Goal: Task Accomplishment & Management: Use online tool/utility

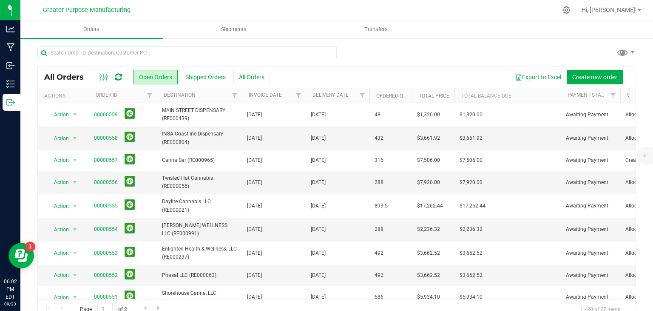
click at [630, 54] on div "All Orders Open Orders Shipped Orders All Orders Export to Excel Create new ord…" at bounding box center [336, 182] width 633 height 291
click at [630, 54] on span at bounding box center [633, 52] width 7 height 7
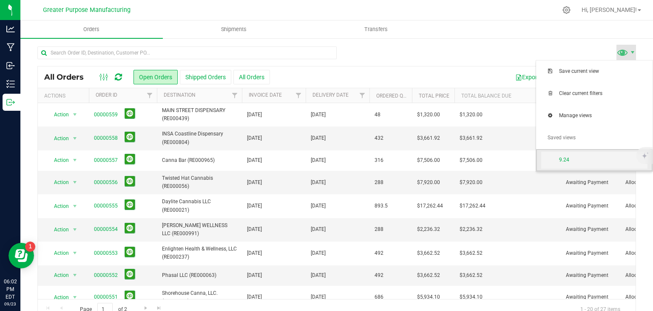
click at [608, 164] on span "9.24" at bounding box center [594, 159] width 106 height 17
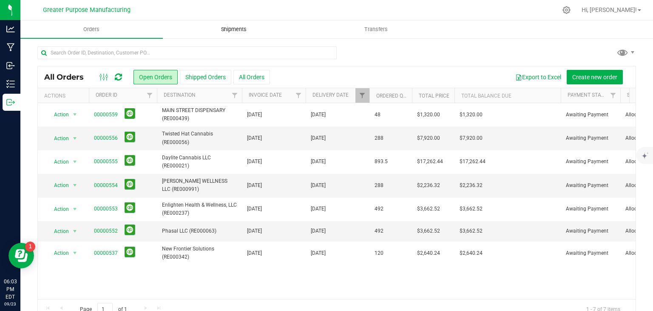
click at [240, 33] on span "Shipments" at bounding box center [234, 30] width 48 height 8
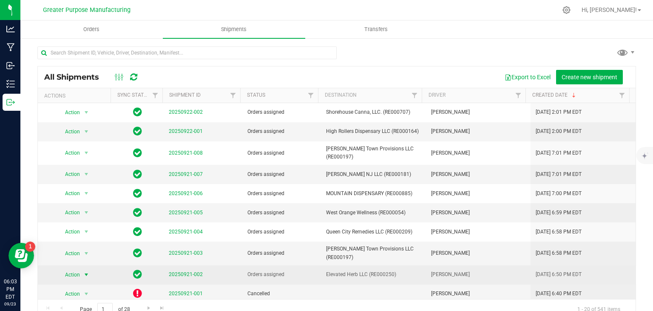
click at [81, 268] on span "select" at bounding box center [86, 274] width 11 height 12
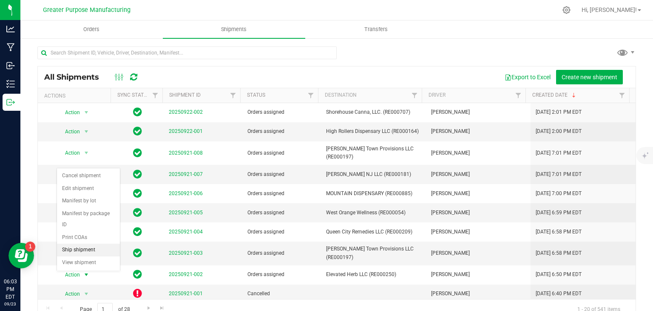
click at [79, 243] on li "Ship shipment" at bounding box center [88, 249] width 63 height 13
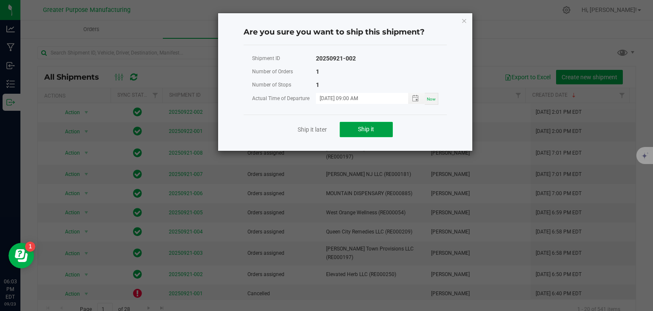
click at [384, 124] on button "Ship it" at bounding box center [366, 129] width 53 height 15
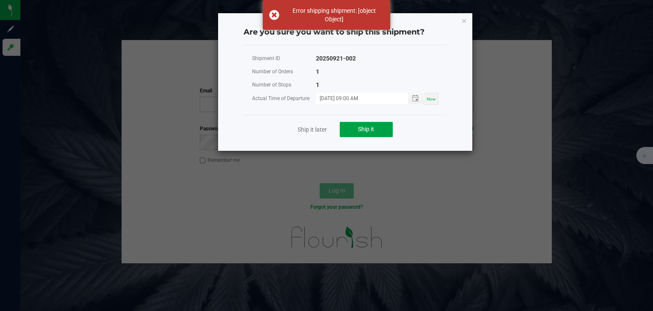
click at [374, 134] on button "Ship it" at bounding box center [366, 129] width 53 height 15
click at [391, 217] on ngb-modal-window "Are you sure you want to ship this shipment? Shipment ID 20250921-002 Number of…" at bounding box center [330, 155] width 660 height 311
click at [466, 20] on icon "Close" at bounding box center [465, 20] width 6 height 10
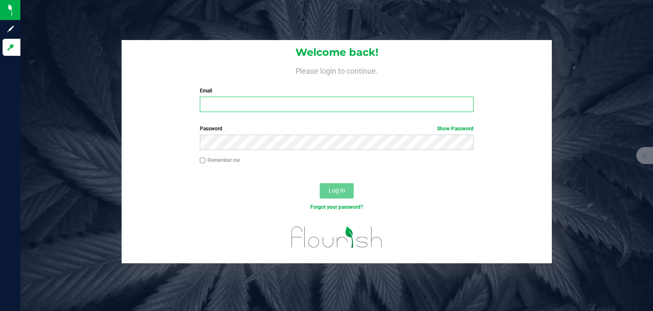
click at [342, 109] on input "Email" at bounding box center [337, 104] width 274 height 15
type input "[EMAIL_ADDRESS][DOMAIN_NAME]"
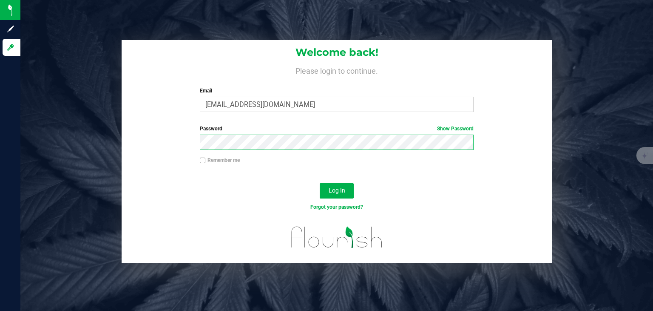
click at [320, 183] on button "Log In" at bounding box center [337, 190] width 34 height 15
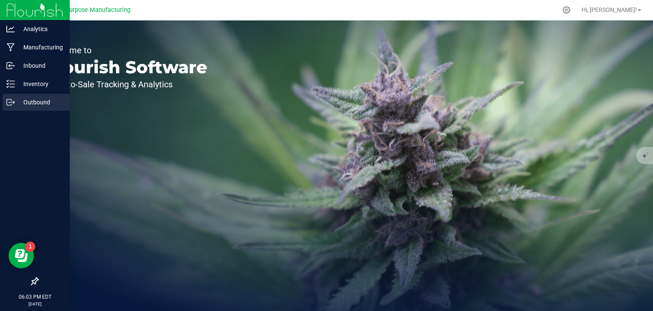
click at [31, 99] on p "Outbound" at bounding box center [40, 102] width 51 height 10
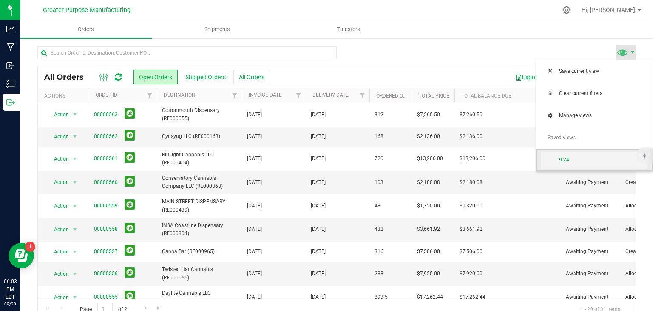
click at [583, 159] on span "9.24" at bounding box center [603, 159] width 88 height 7
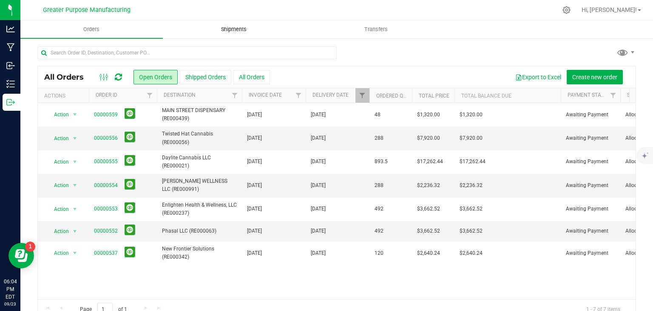
click at [224, 23] on uib-tab-heading "Shipments" at bounding box center [234, 29] width 142 height 17
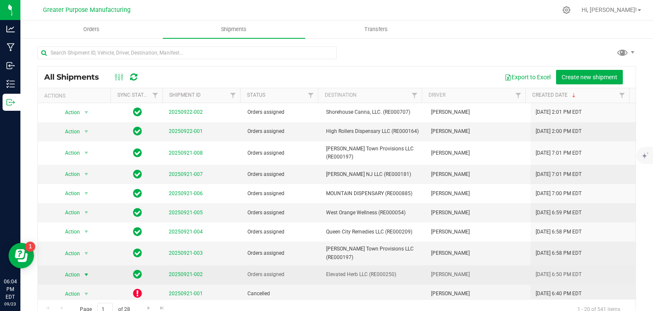
click at [87, 271] on span "select" at bounding box center [86, 274] width 7 height 7
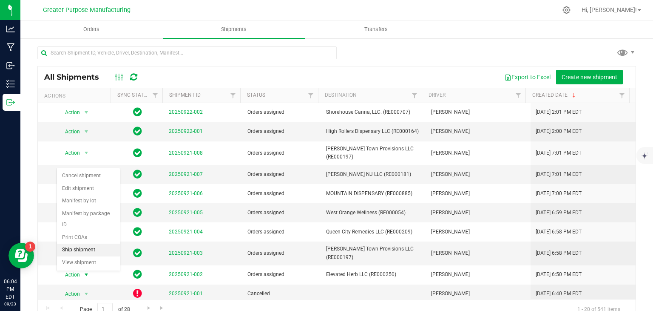
click at [76, 243] on li "Ship shipment" at bounding box center [88, 249] width 63 height 13
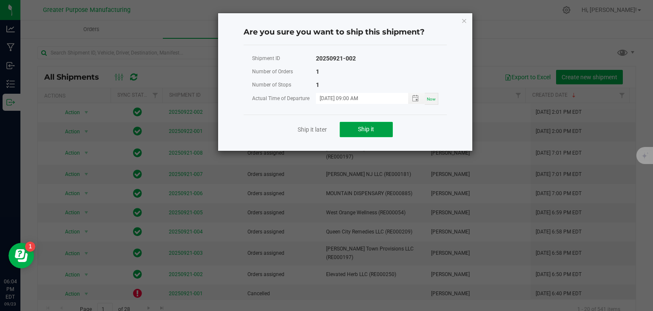
click at [387, 128] on button "Ship it" at bounding box center [366, 129] width 53 height 15
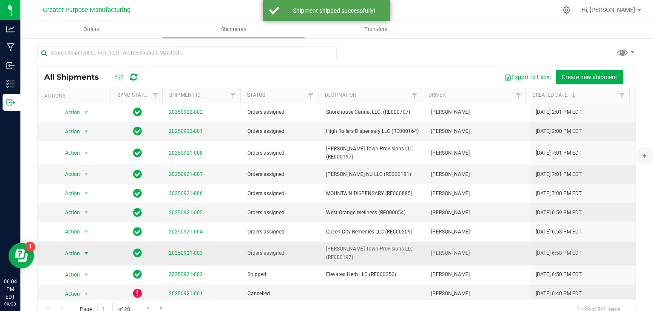
click at [85, 247] on span "select" at bounding box center [86, 253] width 11 height 12
click at [92, 225] on li "Ship shipment" at bounding box center [88, 231] width 63 height 13
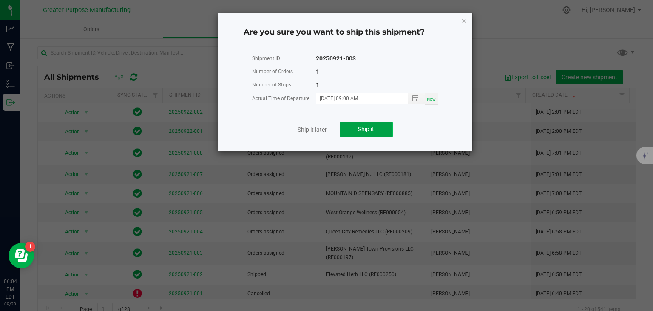
click at [344, 130] on button "Ship it" at bounding box center [366, 129] width 53 height 15
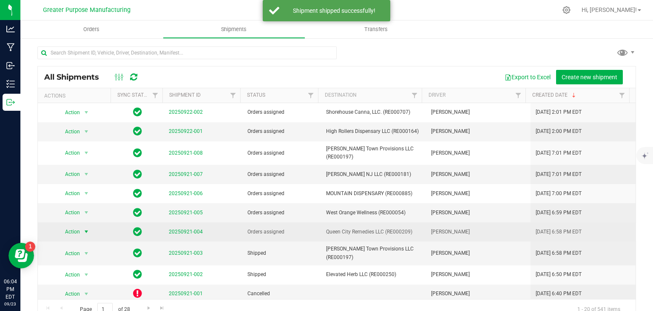
click at [87, 228] on span "select" at bounding box center [86, 231] width 7 height 7
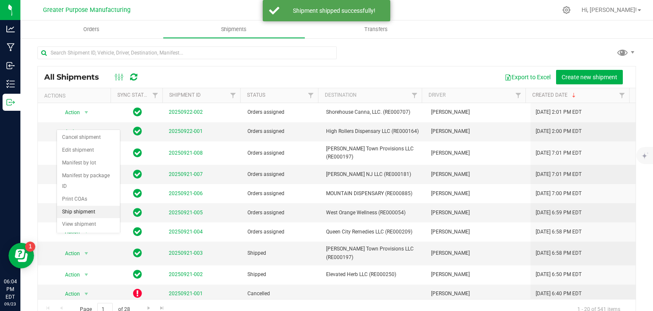
click at [92, 205] on li "Ship shipment" at bounding box center [88, 211] width 63 height 13
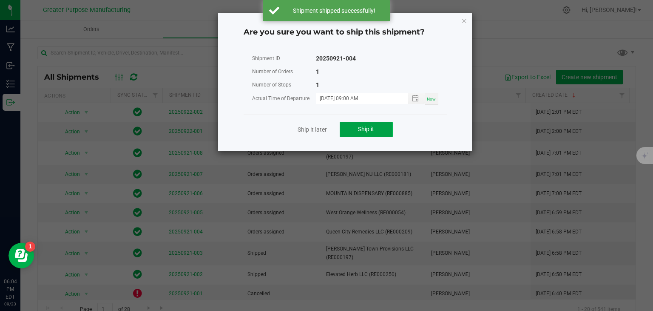
click at [368, 128] on span "Ship it" at bounding box center [366, 128] width 16 height 7
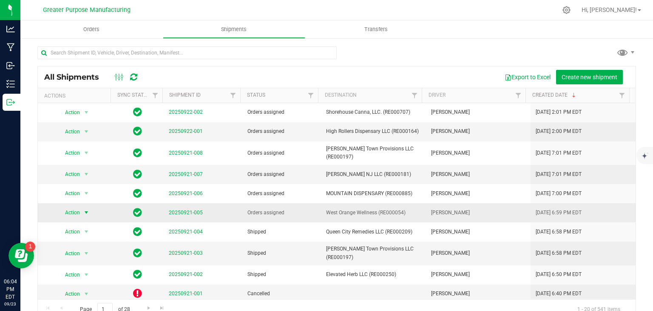
click at [81, 206] on span "select" at bounding box center [86, 212] width 11 height 12
click at [90, 289] on li "Ship shipment" at bounding box center [88, 295] width 63 height 13
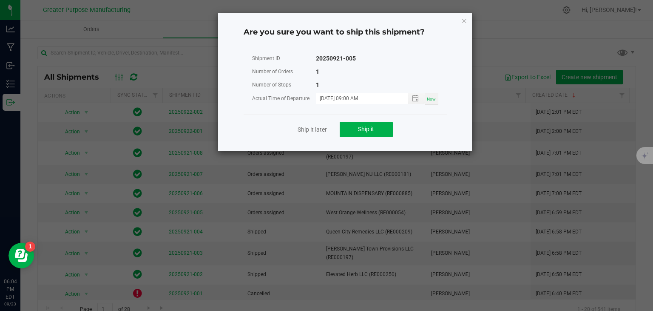
click at [254, 191] on ngb-modal-window "Are you sure you want to ship this shipment? Shipment ID 20250921-005 Number of…" at bounding box center [330, 155] width 660 height 311
click at [364, 123] on button "Ship it" at bounding box center [366, 129] width 53 height 15
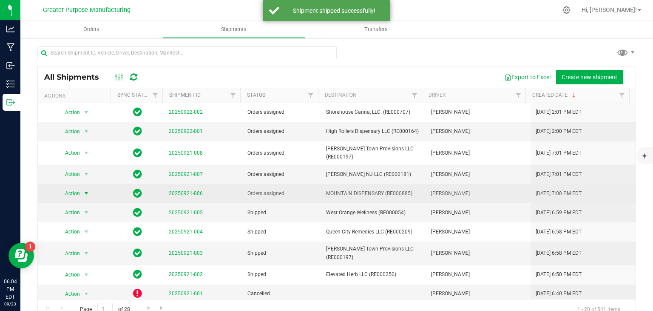
click at [85, 190] on span "select" at bounding box center [86, 193] width 7 height 7
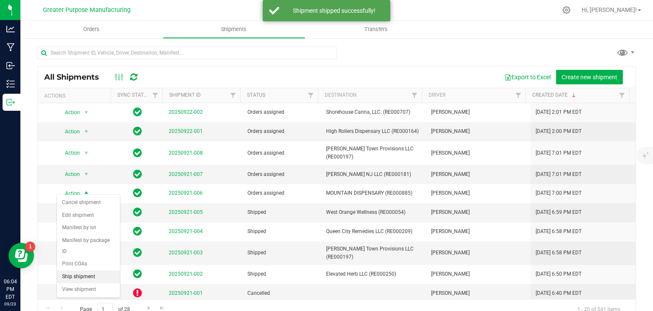
click at [85, 270] on li "Ship shipment" at bounding box center [88, 276] width 63 height 13
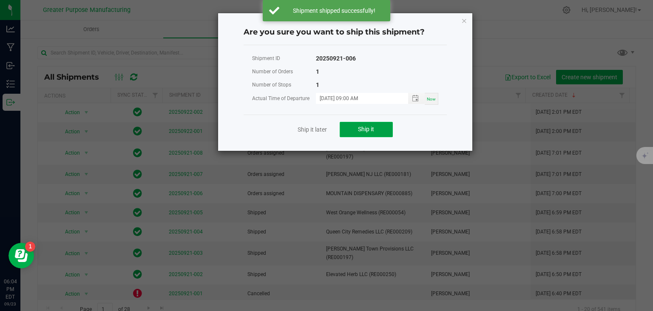
click at [361, 130] on span "Ship it" at bounding box center [366, 128] width 16 height 7
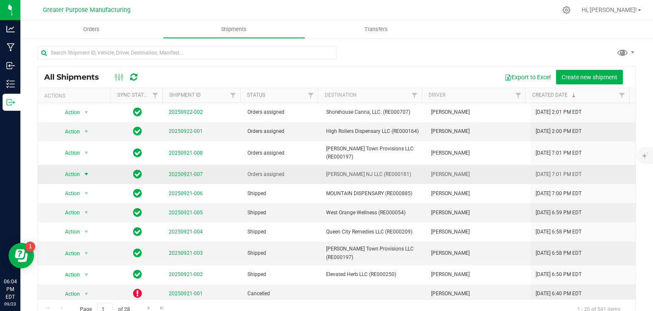
click at [81, 173] on span "select" at bounding box center [86, 174] width 11 height 12
click at [85, 251] on li "Ship shipment" at bounding box center [88, 257] width 63 height 13
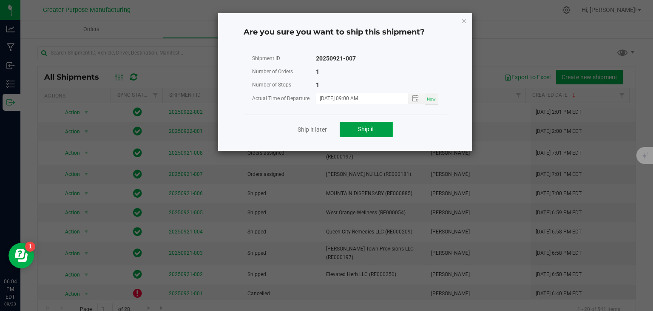
click at [356, 123] on button "Ship it" at bounding box center [366, 129] width 53 height 15
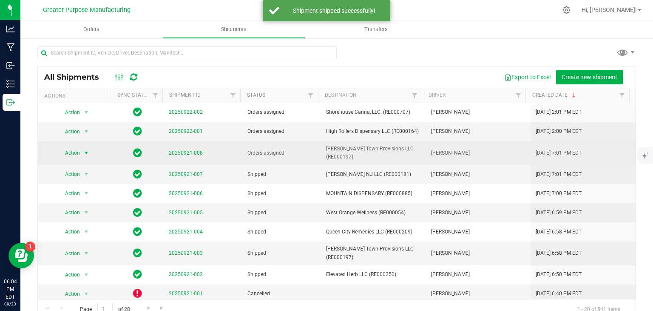
click at [86, 149] on span "select" at bounding box center [86, 152] width 7 height 7
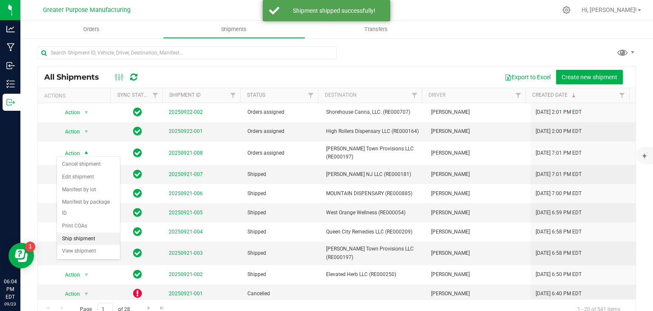
click at [87, 232] on li "Ship shipment" at bounding box center [88, 238] width 63 height 13
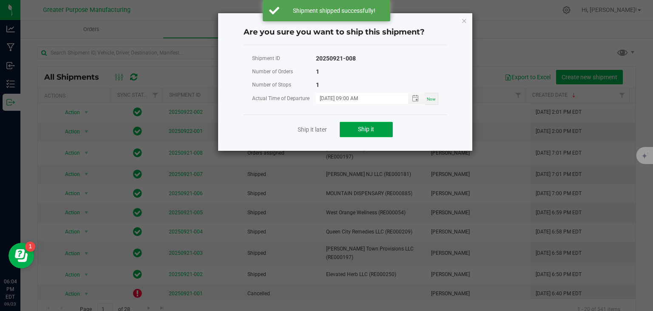
click at [351, 124] on button "Ship it" at bounding box center [366, 129] width 53 height 15
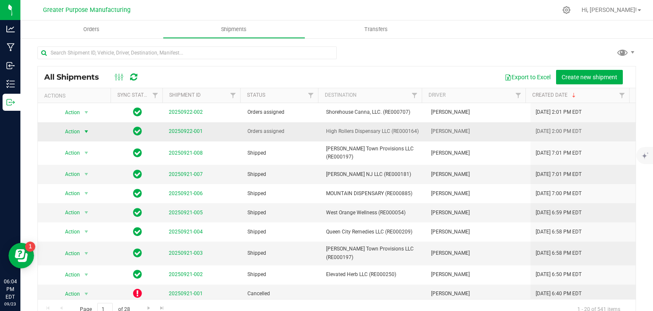
click at [87, 133] on span "select" at bounding box center [86, 131] width 7 height 7
click at [88, 213] on li "Ship shipment" at bounding box center [88, 219] width 63 height 13
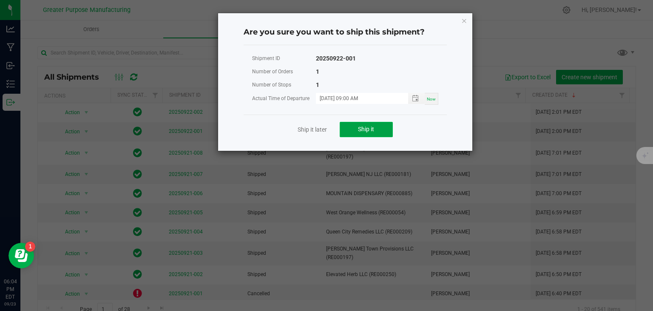
click at [373, 131] on span "Ship it" at bounding box center [366, 128] width 16 height 7
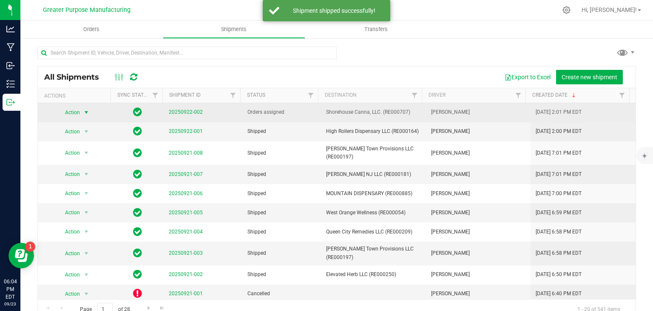
click at [77, 111] on span "Action" at bounding box center [68, 112] width 23 height 12
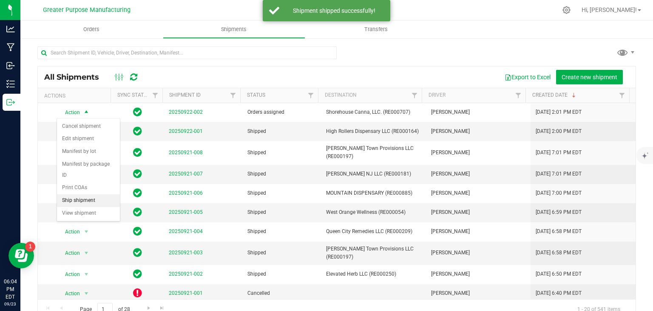
click at [79, 194] on li "Ship shipment" at bounding box center [88, 200] width 63 height 13
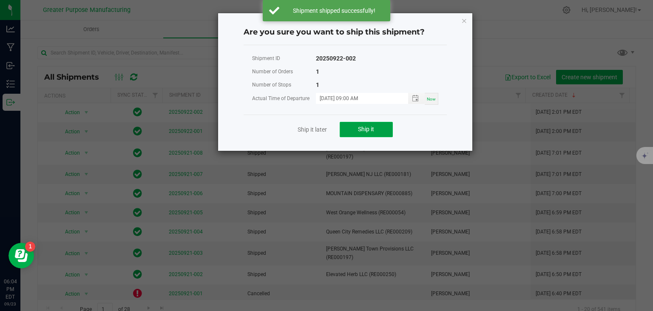
click at [361, 123] on button "Ship it" at bounding box center [366, 129] width 53 height 15
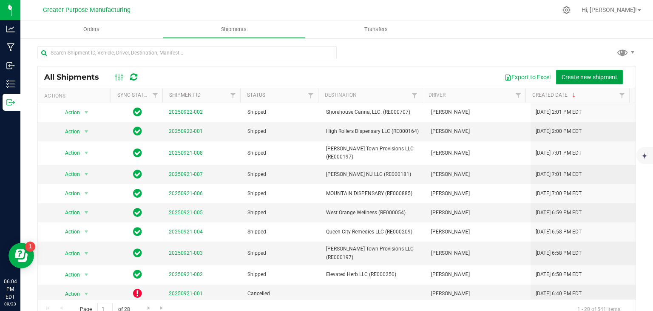
click at [563, 72] on button "Create new shipment" at bounding box center [589, 77] width 67 height 14
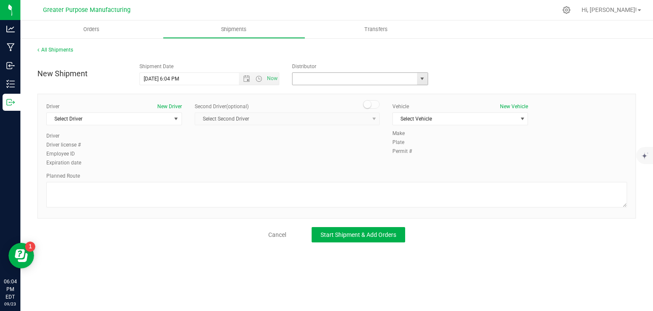
click at [312, 76] on input "text" at bounding box center [353, 79] width 121 height 12
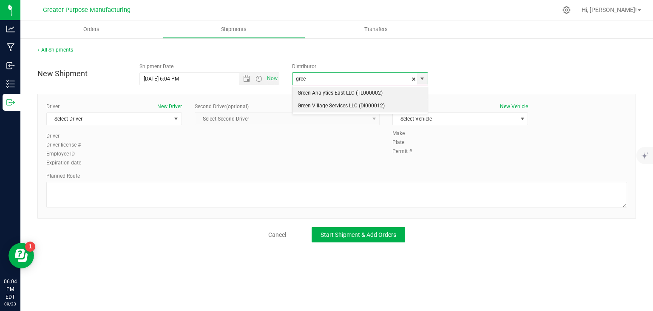
click at [313, 106] on li "Green Village Services LLC (DI000012)" at bounding box center [360, 106] width 135 height 13
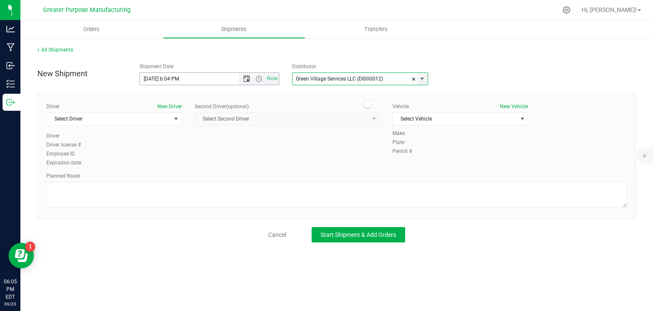
click at [248, 81] on span "Open the date view" at bounding box center [246, 78] width 7 height 7
type input "Green Village Services LLC (DI000012)"
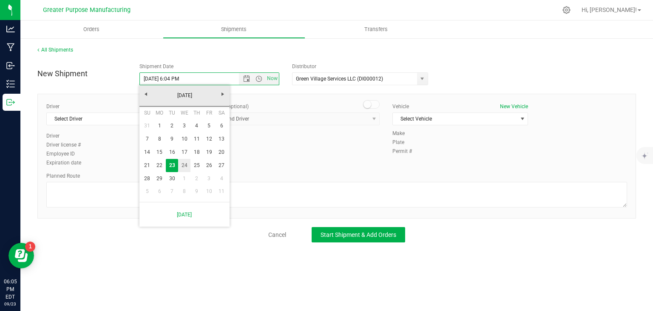
click at [181, 167] on link "24" at bounding box center [184, 165] width 12 height 13
type input "[DATE] 6:04 PM"
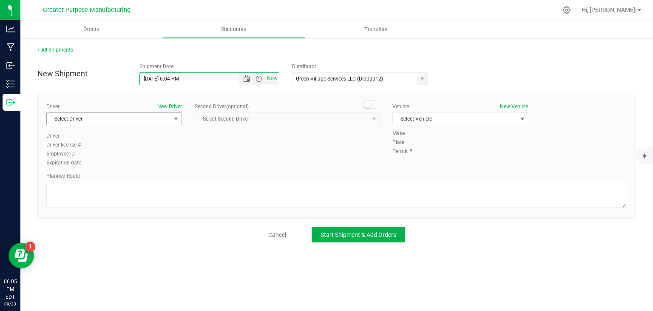
click at [151, 122] on span "Select Driver" at bounding box center [109, 119] width 124 height 12
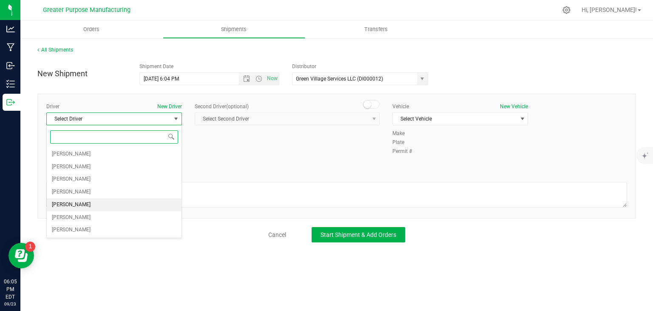
click at [81, 199] on span "[PERSON_NAME]" at bounding box center [71, 204] width 39 height 11
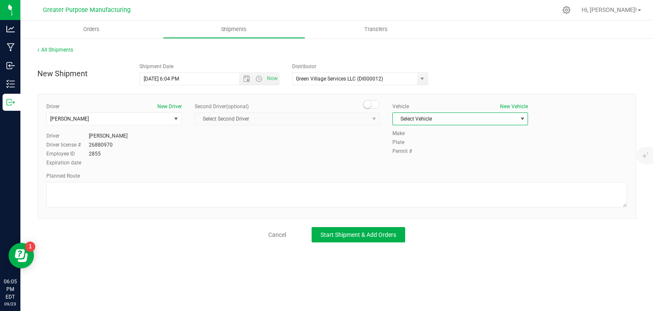
click at [413, 120] on span "Select Vehicle" at bounding box center [455, 119] width 124 height 12
click at [429, 135] on li "[MEDICAL_DATA] - Ford Transit 250 - A24UZU" at bounding box center [460, 133] width 135 height 13
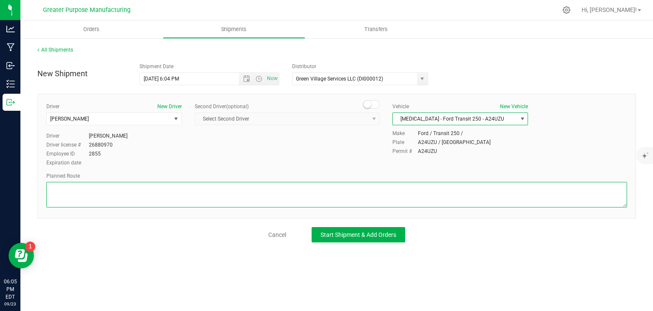
click at [374, 191] on textarea at bounding box center [336, 195] width 581 height 26
drag, startPoint x: 174, startPoint y: 193, endPoint x: 51, endPoint y: 179, distance: 123.7
click at [51, 179] on div "Planned Route" at bounding box center [336, 190] width 581 height 37
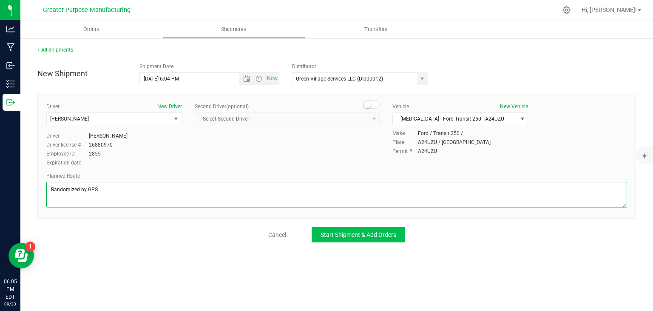
type textarea "Randomized by GPS"
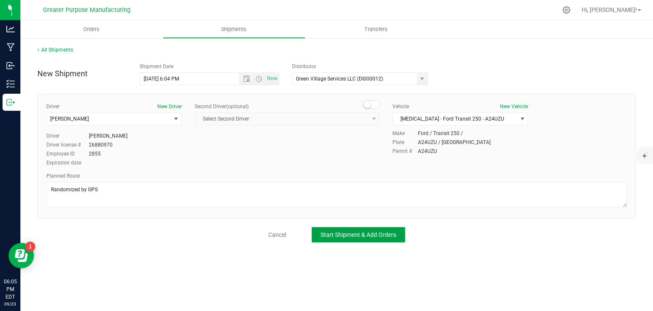
click at [336, 228] on button "Start Shipment & Add Orders" at bounding box center [359, 234] width 94 height 15
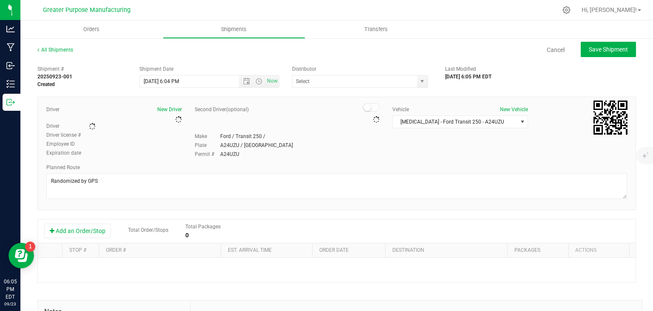
type input "Green Village Services LLC (DI000012)"
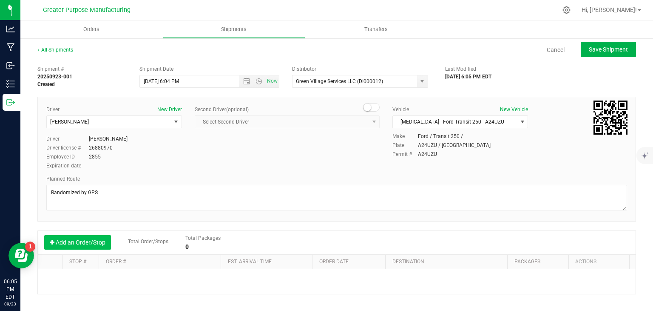
click at [84, 238] on button "Add an Order/Stop" at bounding box center [77, 242] width 67 height 14
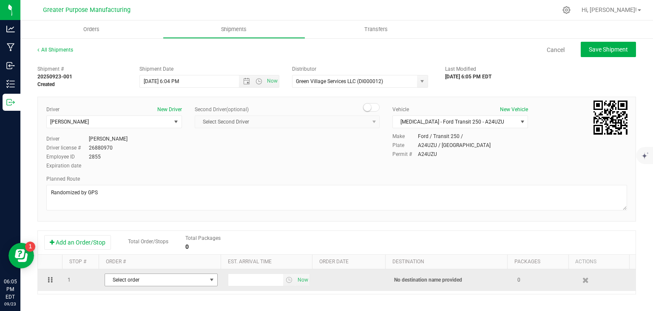
click at [168, 279] on span "Select order" at bounding box center [156, 280] width 102 height 12
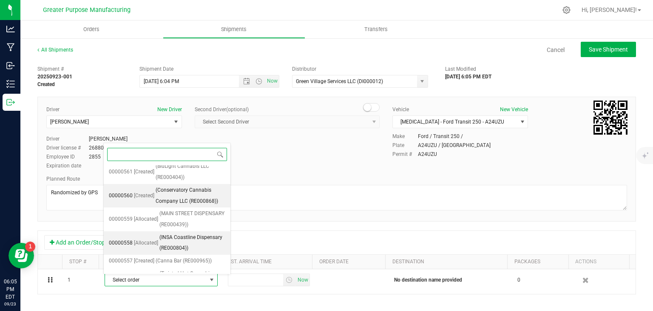
scroll to position [49, 0]
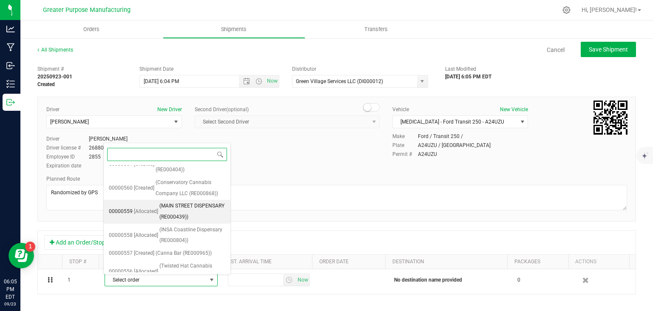
click at [175, 214] on span "(MAIN STREET DISPENSARY (RE000439))" at bounding box center [193, 211] width 66 height 22
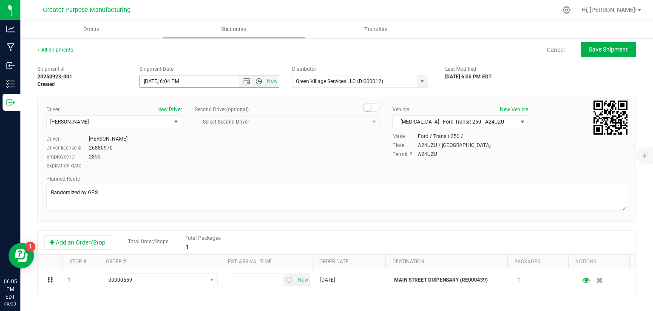
click at [256, 83] on span "Open the time view" at bounding box center [259, 81] width 7 height 7
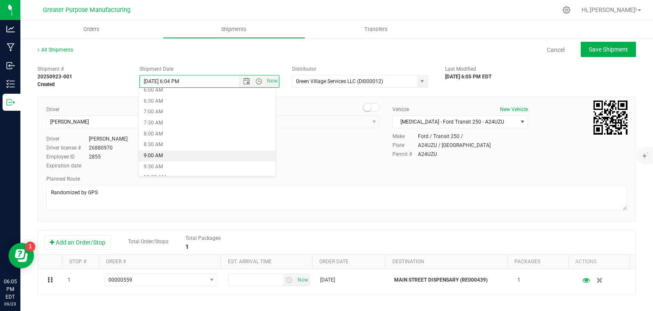
click at [211, 155] on li "9:00 AM" at bounding box center [207, 155] width 137 height 11
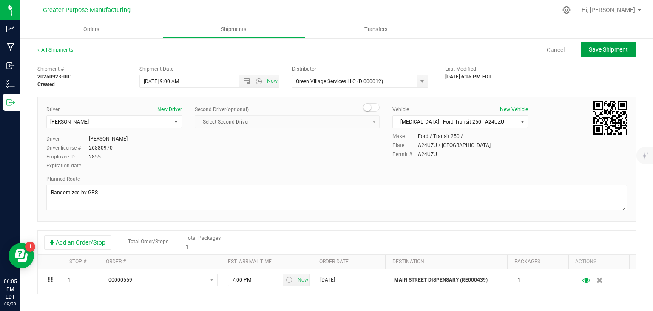
click at [598, 48] on span "Save Shipment" at bounding box center [608, 49] width 39 height 7
type input "[DATE] 1:00 PM"
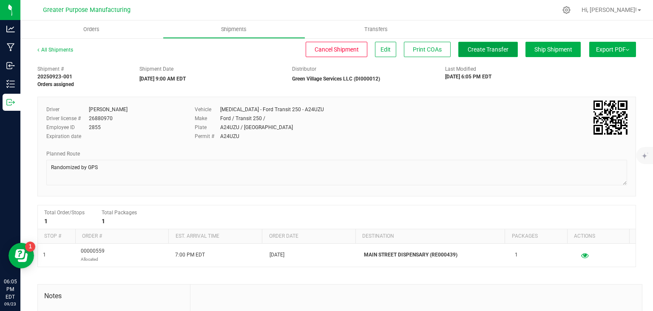
click at [478, 53] on button "Create Transfer" at bounding box center [489, 49] width 60 height 15
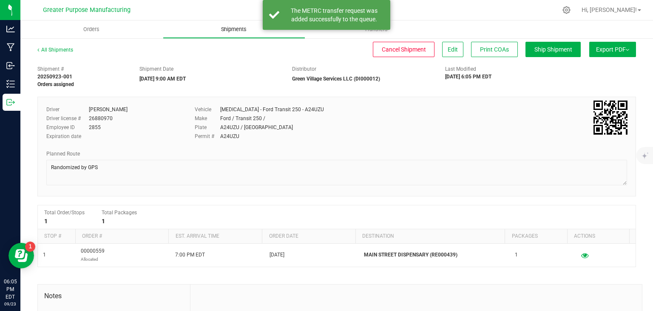
click at [248, 29] on span "Shipments" at bounding box center [234, 30] width 48 height 8
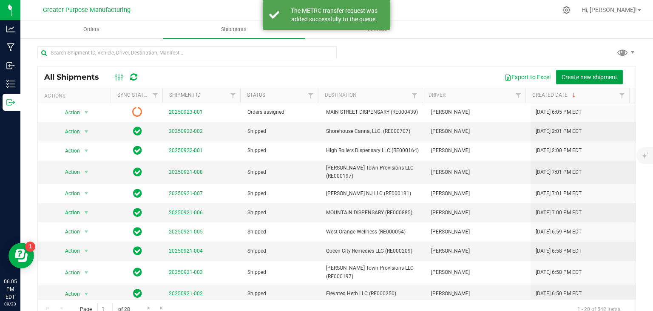
click at [559, 70] on button "Create new shipment" at bounding box center [589, 77] width 67 height 14
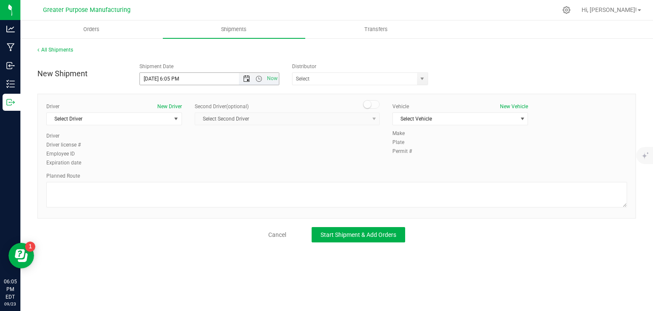
click at [250, 78] on span "Open the date view" at bounding box center [246, 78] width 14 height 7
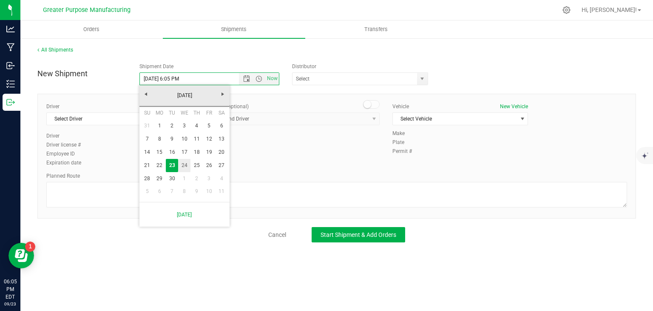
click at [187, 163] on link "24" at bounding box center [184, 165] width 12 height 13
type input "[DATE] 6:05 PM"
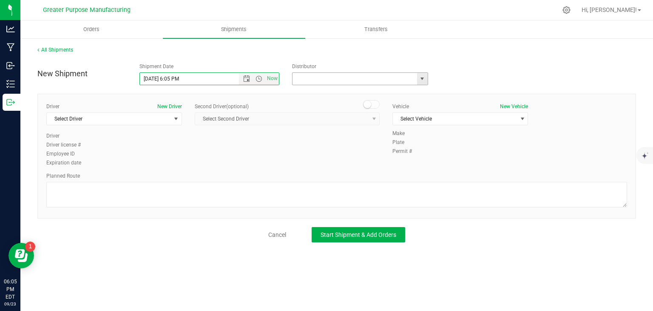
click at [316, 83] on input "text" at bounding box center [353, 79] width 121 height 12
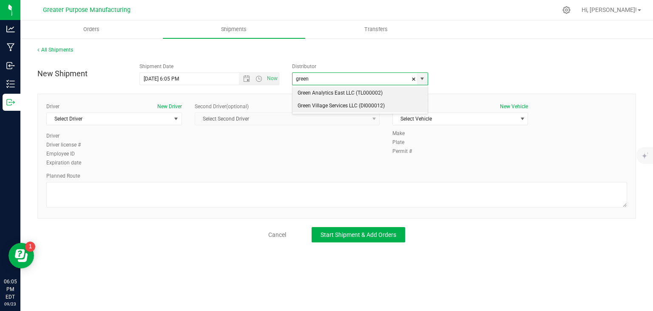
click at [310, 108] on li "Green Village Services LLC (DI000012)" at bounding box center [360, 106] width 135 height 13
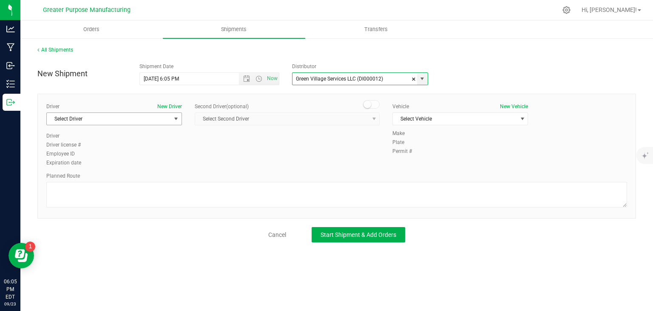
type input "Green Village Services LLC (DI000012)"
click at [132, 118] on span "Select Driver" at bounding box center [109, 119] width 124 height 12
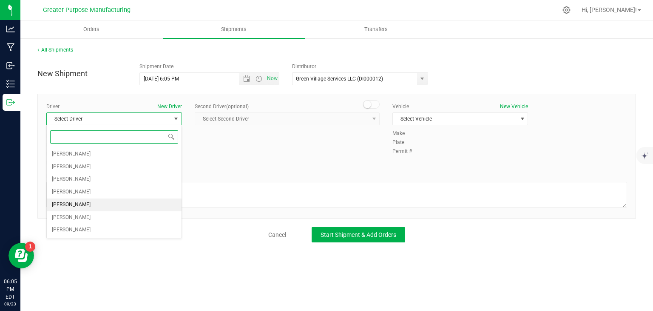
click at [116, 199] on li "[PERSON_NAME]" at bounding box center [114, 204] width 135 height 13
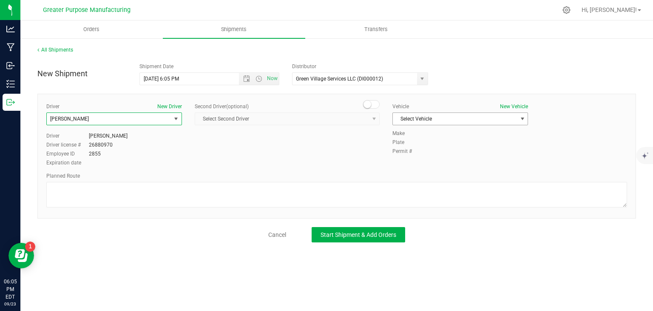
click at [417, 120] on span "Select Vehicle" at bounding box center [455, 119] width 124 height 12
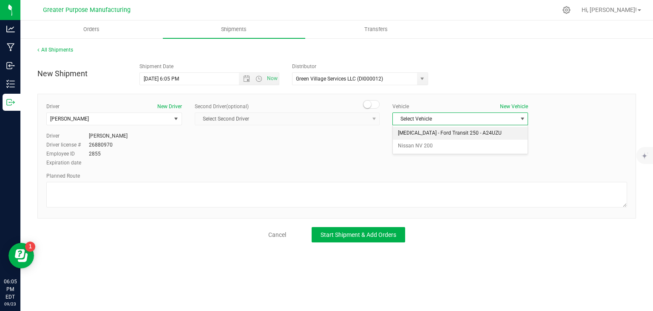
click at [416, 138] on li "[MEDICAL_DATA] - Ford Transit 250 - A24UZU" at bounding box center [460, 133] width 135 height 13
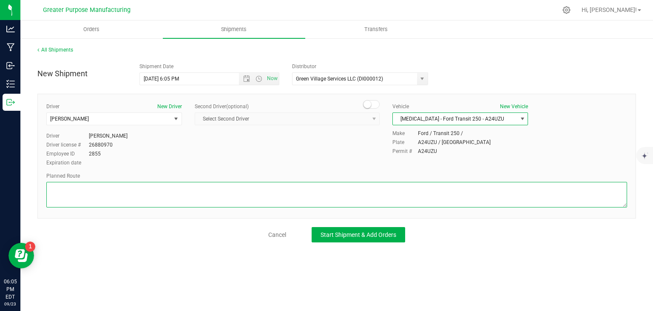
click at [367, 184] on textarea at bounding box center [336, 195] width 581 height 26
paste textarea "Randomized by GPS"
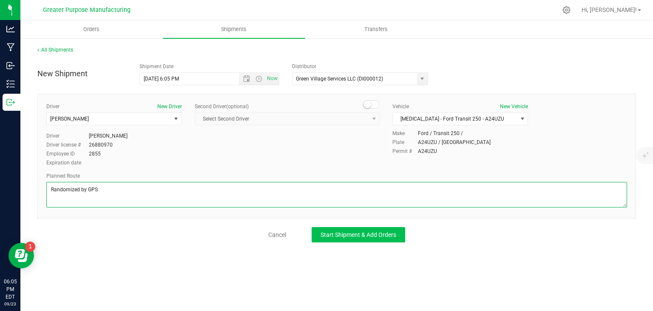
type textarea "Randomized by GPS"
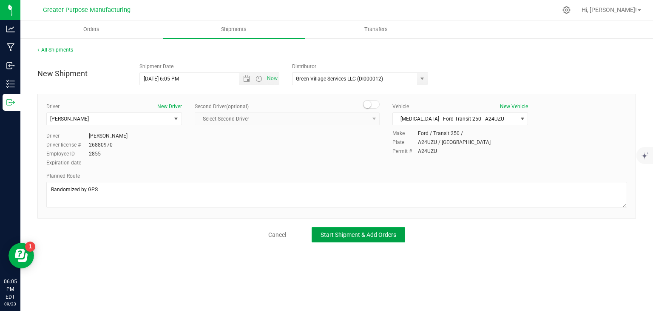
click at [368, 237] on span "Start Shipment & Add Orders" at bounding box center [359, 234] width 76 height 7
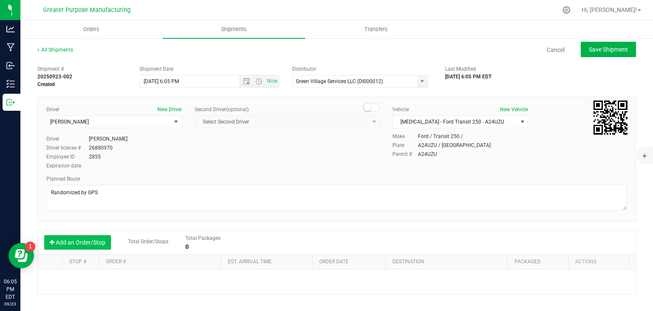
click at [95, 238] on button "Add an Order/Stop" at bounding box center [77, 242] width 67 height 14
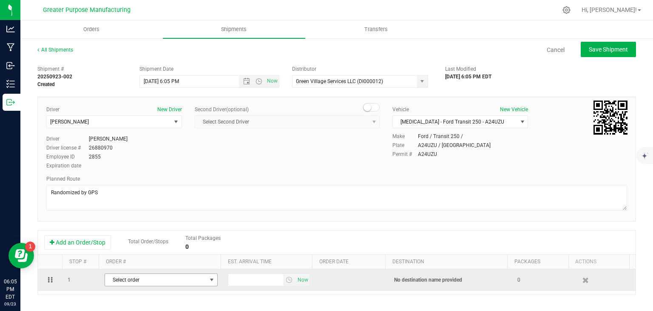
click at [136, 276] on span "Select order" at bounding box center [156, 280] width 102 height 12
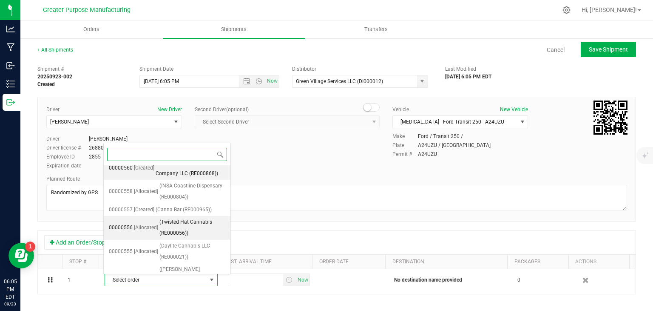
scroll to position [81, 0]
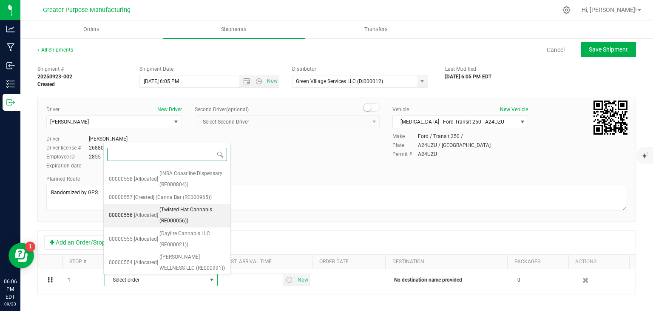
click at [167, 211] on span "(Twisted Hat Cannabis (RE000056))" at bounding box center [193, 215] width 66 height 22
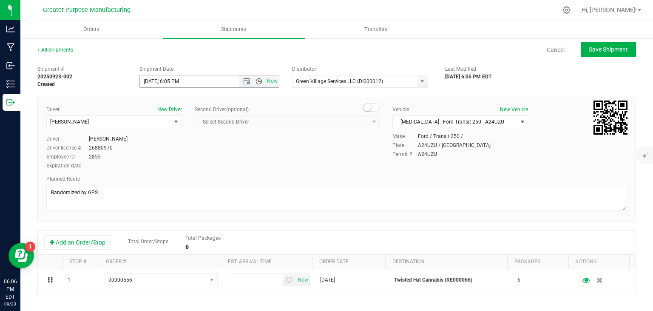
click at [258, 80] on span "Open the time view" at bounding box center [259, 81] width 7 height 7
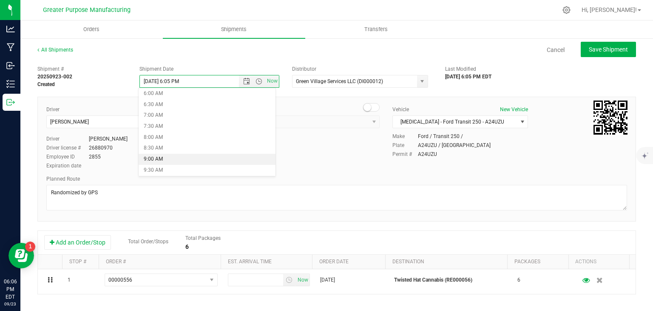
click at [202, 155] on li "9:00 AM" at bounding box center [207, 159] width 137 height 11
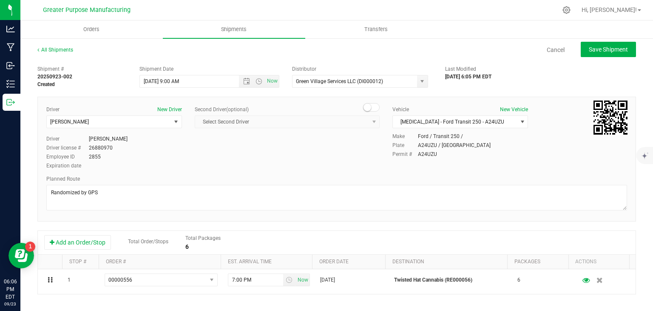
click at [598, 37] on ul "Orders Shipments Transfers" at bounding box center [346, 29] width 653 height 18
click at [597, 42] on button "Save Shipment" at bounding box center [608, 49] width 55 height 15
type input "[DATE] 1:00 PM"
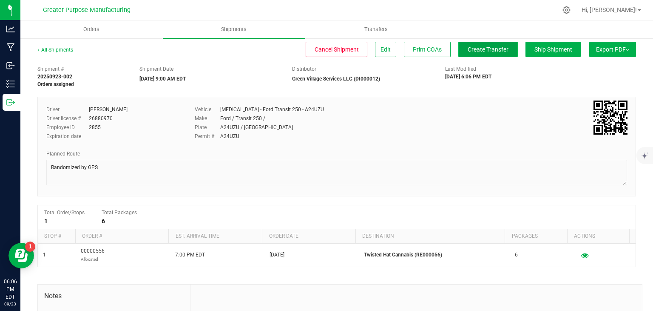
click at [491, 51] on span "Create Transfer" at bounding box center [488, 49] width 41 height 7
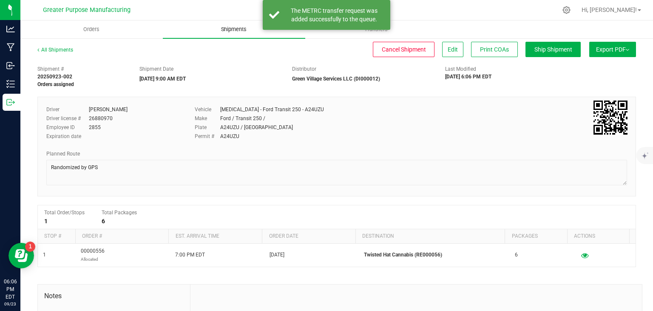
click at [230, 30] on span "Shipments" at bounding box center [234, 30] width 48 height 8
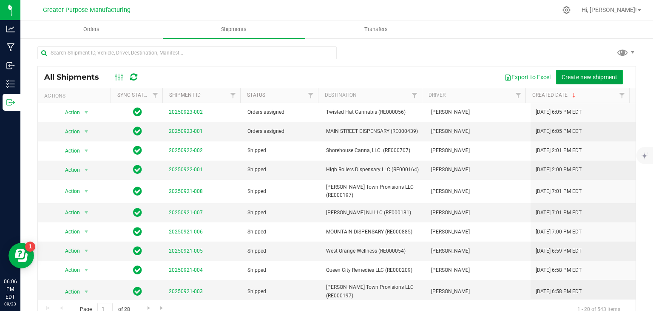
click at [562, 77] on span "Create new shipment" at bounding box center [590, 77] width 56 height 7
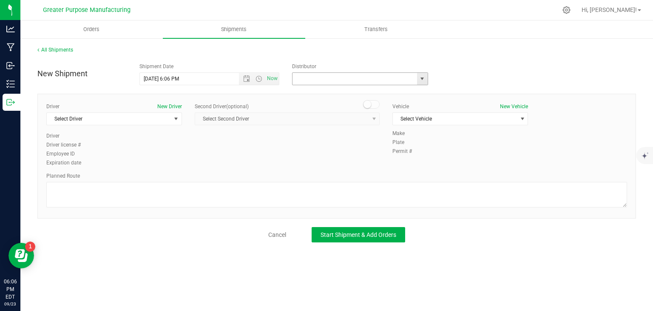
click at [302, 78] on input "text" at bounding box center [353, 79] width 121 height 12
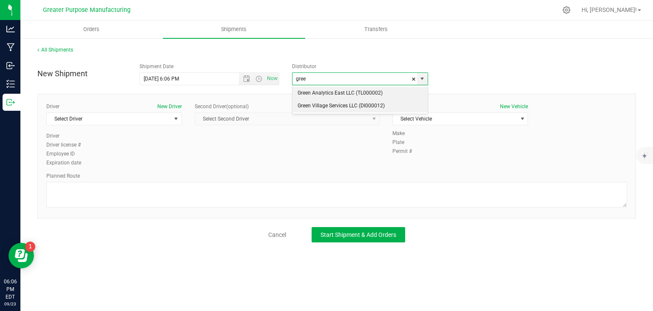
click at [308, 105] on li "Green Village Services LLC (DI000012)" at bounding box center [360, 106] width 135 height 13
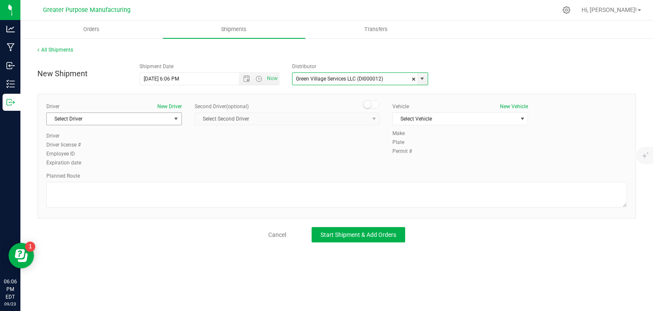
type input "Green Village Services LLC (DI000012)"
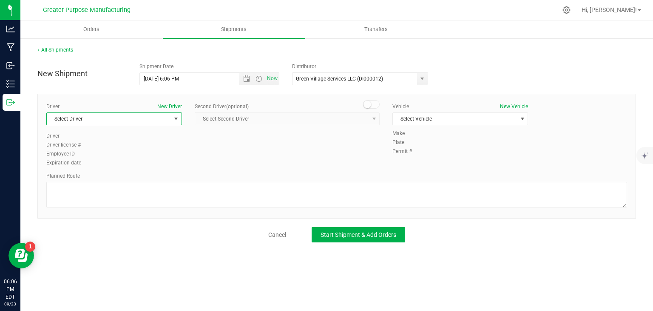
click at [167, 114] on span "Select Driver" at bounding box center [109, 119] width 124 height 12
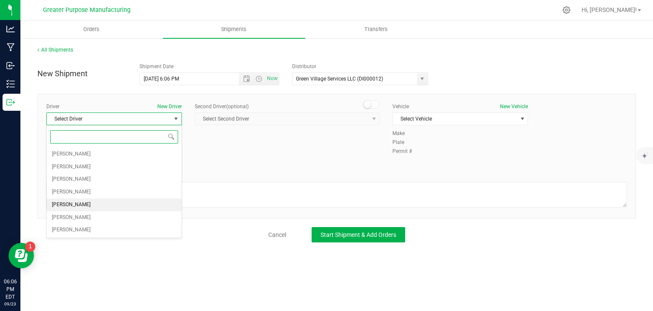
click at [110, 199] on li "[PERSON_NAME]" at bounding box center [114, 204] width 135 height 13
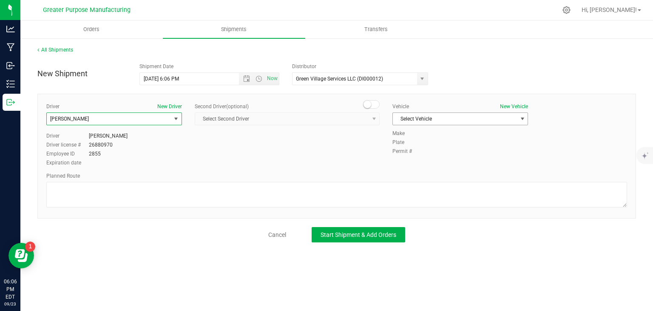
click at [428, 115] on span "Select Vehicle" at bounding box center [455, 119] width 124 height 12
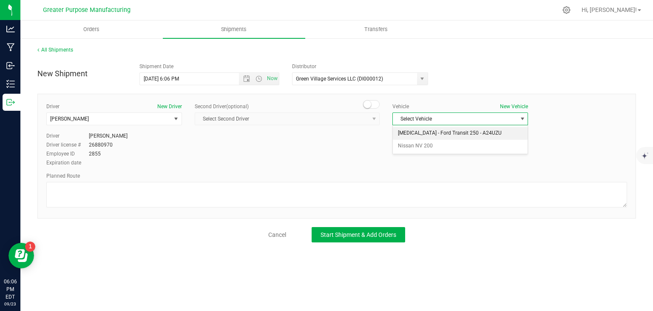
click at [423, 132] on li "[MEDICAL_DATA] - Ford Transit 250 - A24UZU" at bounding box center [460, 133] width 135 height 13
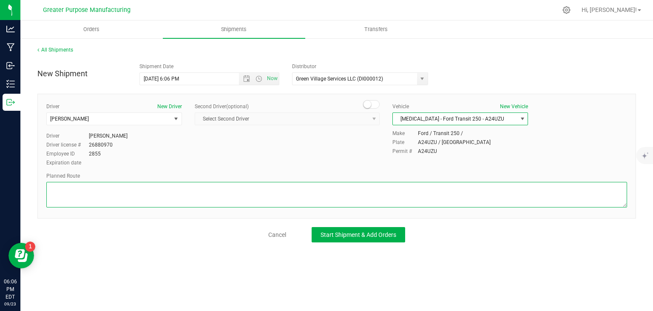
click at [365, 187] on textarea at bounding box center [336, 195] width 581 height 26
paste textarea "Randomized by GPS"
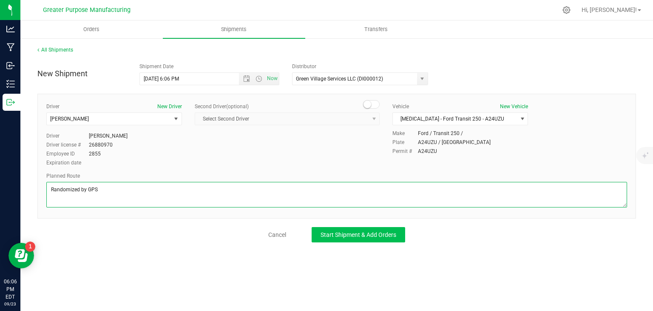
type textarea "Randomized by GPS"
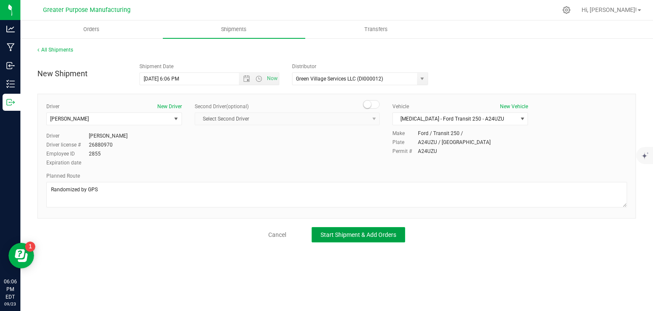
click at [377, 237] on button "Start Shipment & Add Orders" at bounding box center [359, 234] width 94 height 15
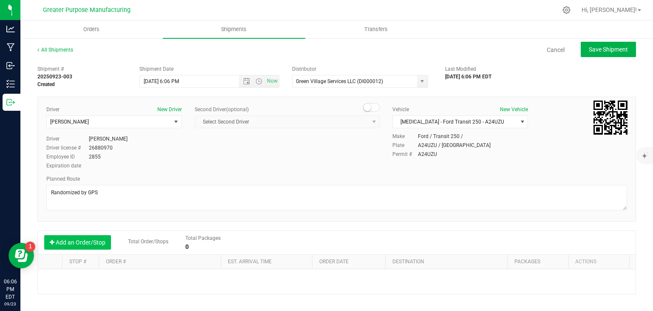
click at [91, 242] on button "Add an Order/Stop" at bounding box center [77, 242] width 67 height 14
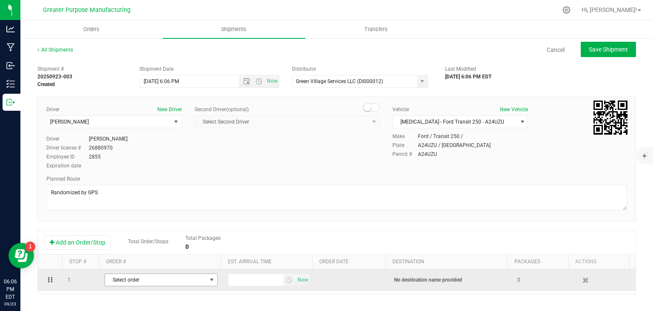
click at [132, 277] on span "Select order" at bounding box center [156, 280] width 102 height 12
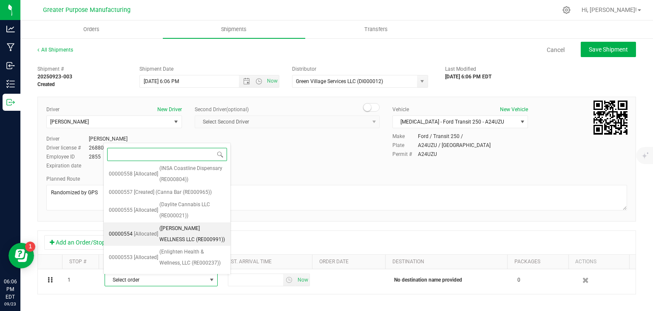
scroll to position [86, 0]
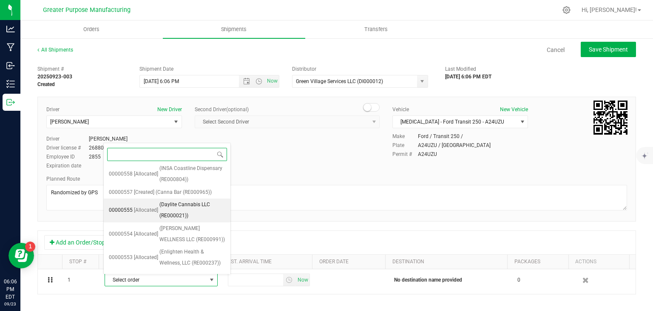
click at [168, 204] on span "(Daylite Cannabis LLC (RE000021))" at bounding box center [193, 210] width 66 height 22
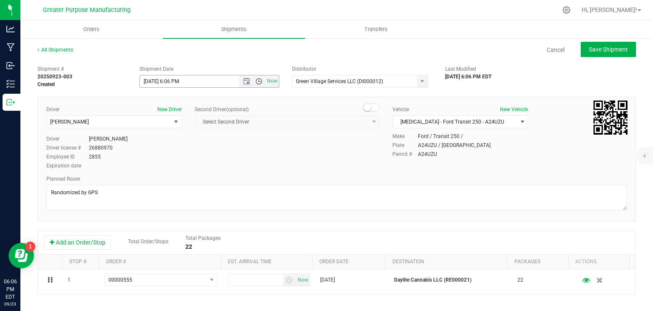
click at [256, 84] on span "Open the time view" at bounding box center [259, 81] width 7 height 7
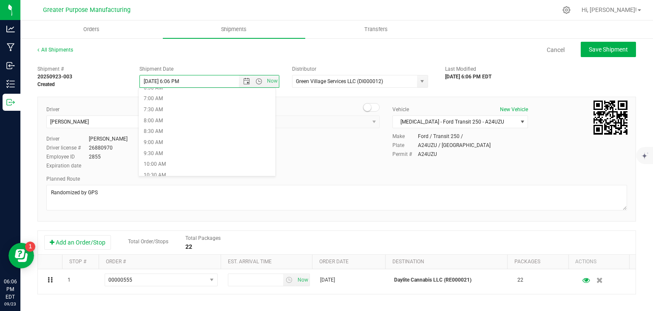
scroll to position [150, 0]
click at [191, 138] on li "9:00 AM" at bounding box center [207, 142] width 137 height 11
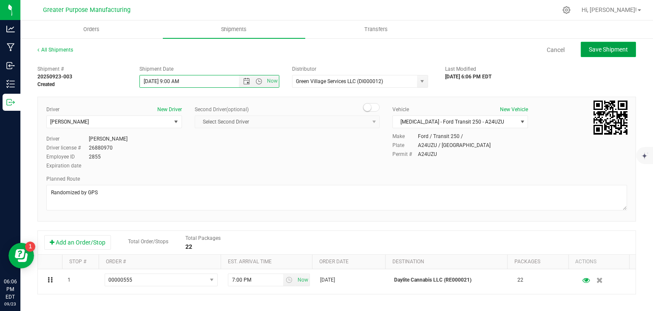
click at [611, 48] on span "Save Shipment" at bounding box center [608, 49] width 39 height 7
type input "[DATE] 1:00 PM"
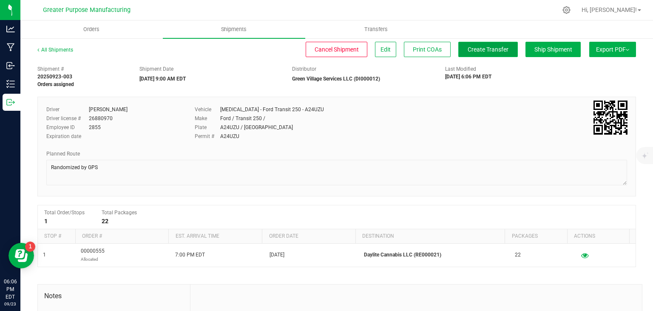
click at [488, 51] on span "Create Transfer" at bounding box center [488, 49] width 41 height 7
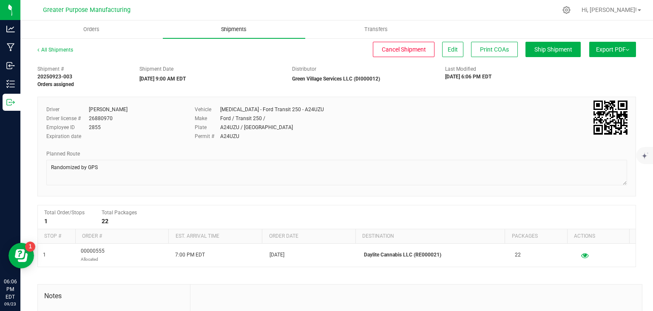
click at [243, 25] on uib-tab-heading "Shipments" at bounding box center [234, 29] width 142 height 18
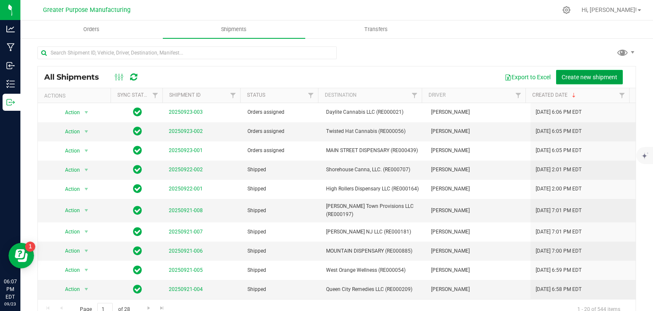
click at [562, 82] on button "Create new shipment" at bounding box center [589, 77] width 67 height 14
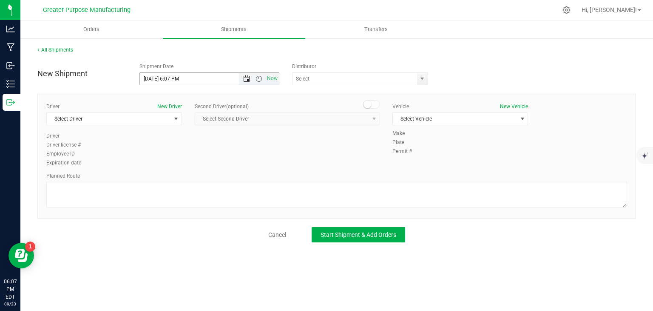
click at [239, 75] on span "Open the date view" at bounding box center [246, 78] width 14 height 7
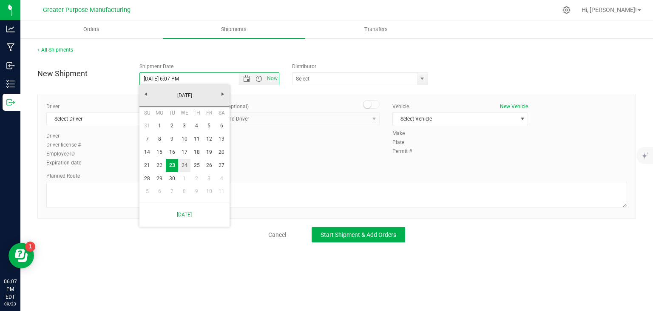
click at [186, 163] on link "24" at bounding box center [184, 165] width 12 height 13
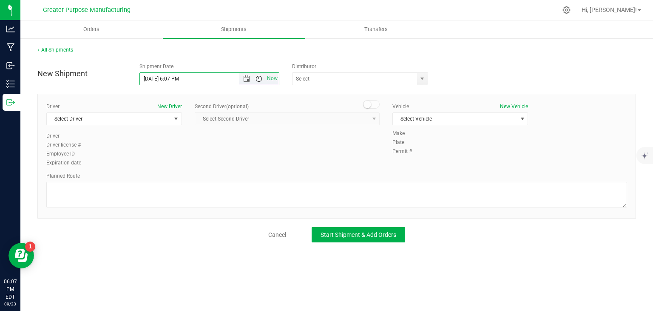
click at [259, 79] on span "Open the time view" at bounding box center [259, 78] width 7 height 7
click at [191, 154] on li "9:00 AM" at bounding box center [209, 154] width 139 height 11
type input "[DATE] 9:00 AM"
click at [158, 118] on span "Select Driver" at bounding box center [109, 119] width 124 height 12
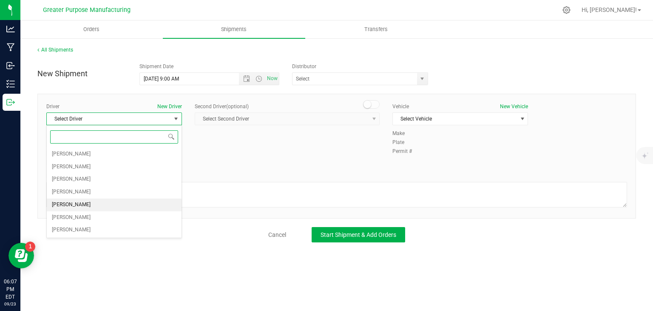
click at [111, 203] on li "[PERSON_NAME]" at bounding box center [114, 204] width 135 height 13
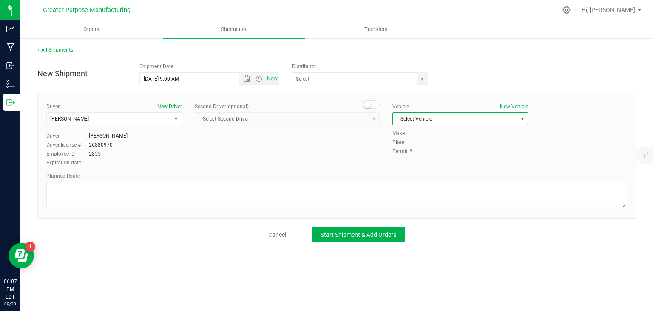
click at [427, 114] on span "Select Vehicle" at bounding box center [455, 119] width 124 height 12
click at [436, 134] on li "[MEDICAL_DATA] - Ford Transit 250 - A24UZU" at bounding box center [460, 133] width 135 height 13
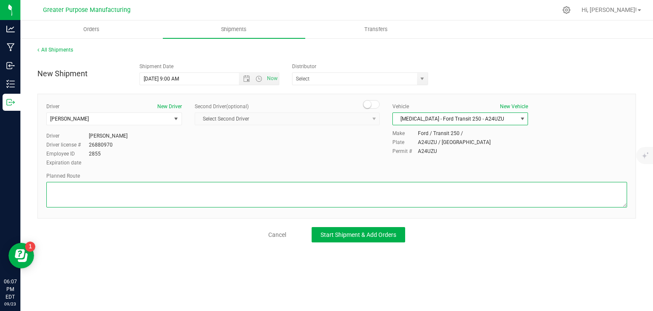
click at [363, 186] on textarea at bounding box center [336, 195] width 581 height 26
paste textarea "Randomized by GPS"
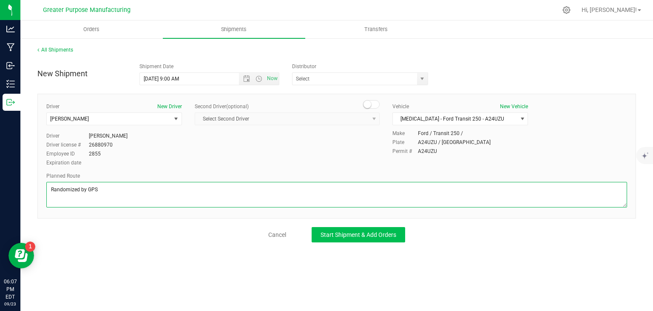
type textarea "Randomized by GPS"
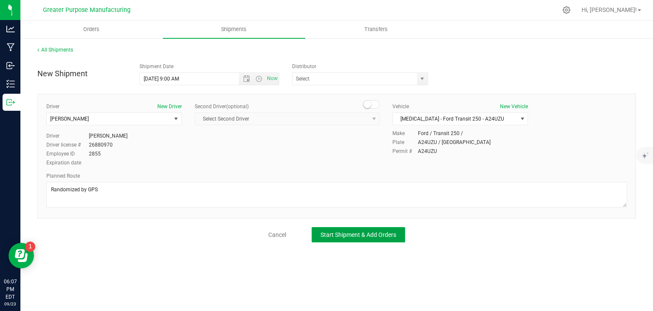
click at [362, 231] on span "Start Shipment & Add Orders" at bounding box center [359, 234] width 76 height 7
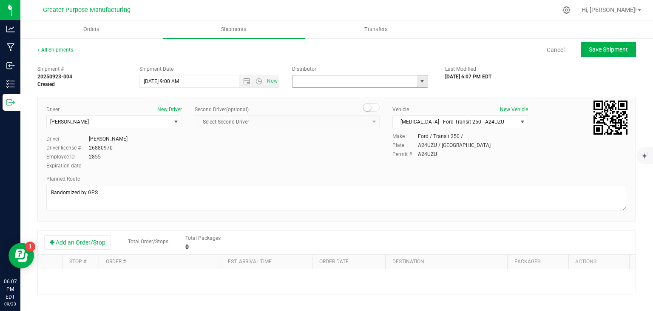
click at [363, 83] on input "text" at bounding box center [353, 81] width 121 height 12
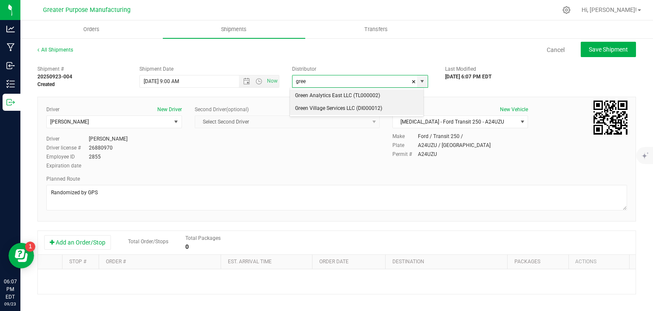
click at [352, 104] on li "Green Village Services LLC (DI000012)" at bounding box center [357, 108] width 134 height 13
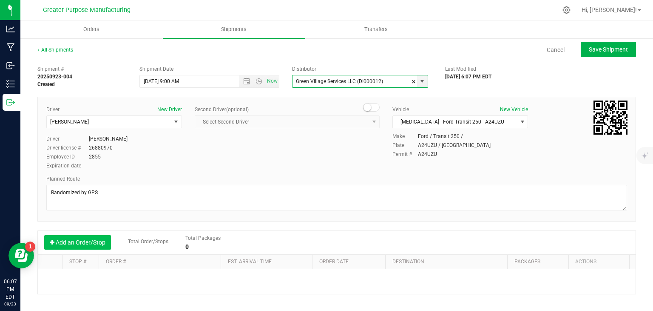
type input "Green Village Services LLC (DI000012)"
click at [100, 245] on button "Add an Order/Stop" at bounding box center [77, 242] width 67 height 14
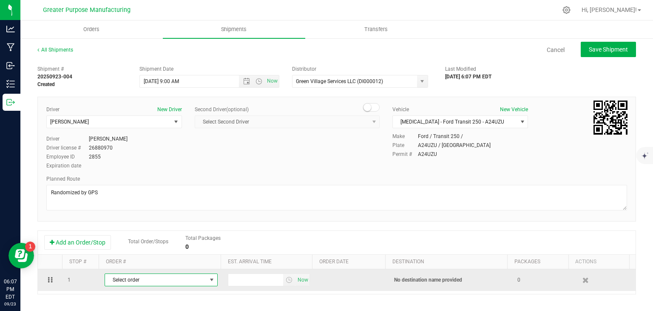
click at [137, 278] on span "Select order" at bounding box center [156, 280] width 102 height 12
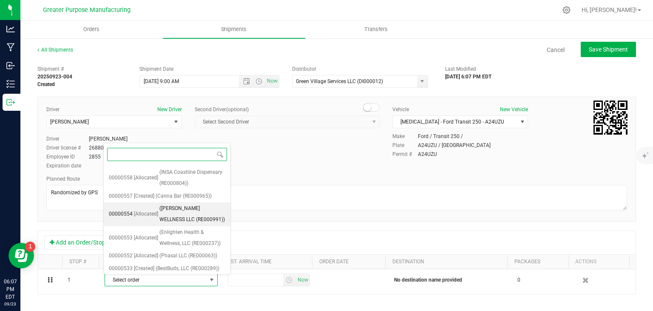
scroll to position [83, 0]
click at [168, 214] on span "([PERSON_NAME] WELLNESS LLC (RE000991))" at bounding box center [193, 213] width 66 height 22
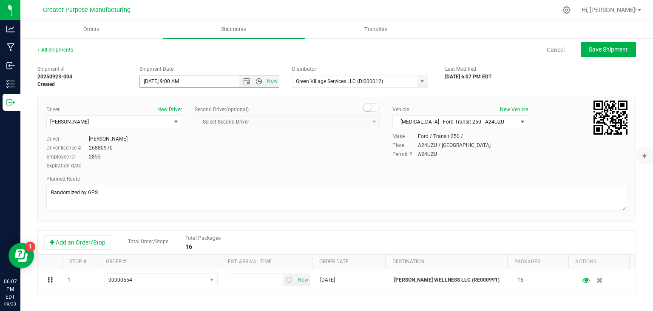
click at [256, 84] on span "Open the time view" at bounding box center [259, 81] width 7 height 7
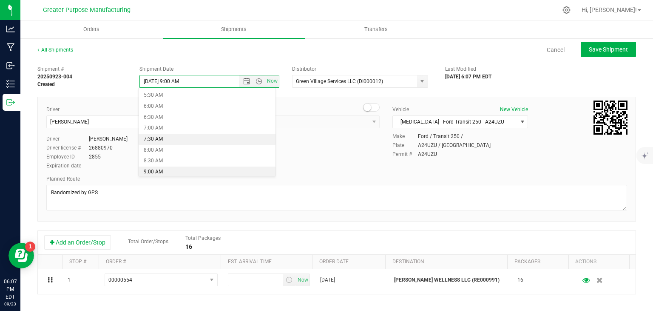
click at [233, 137] on li "7:30 AM" at bounding box center [207, 139] width 137 height 11
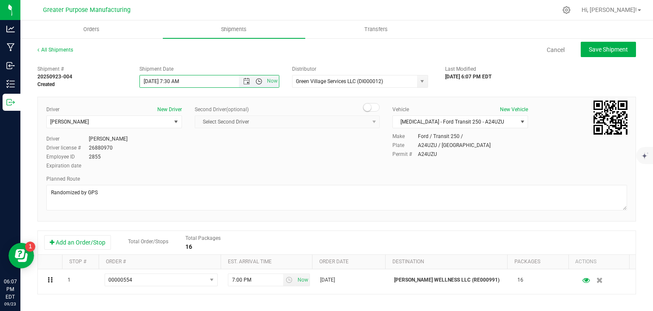
click at [256, 84] on span "Open the time view" at bounding box center [259, 81] width 7 height 7
click at [213, 143] on li "9:00 AM" at bounding box center [207, 143] width 137 height 11
click at [593, 50] on span "Save Shipment" at bounding box center [608, 49] width 39 height 7
type input "[DATE] 1:00 PM"
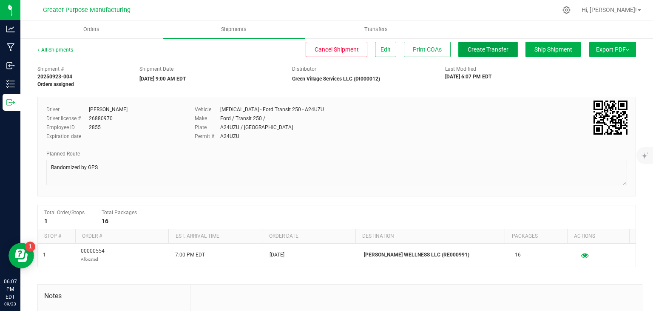
click at [489, 51] on span "Create Transfer" at bounding box center [488, 49] width 41 height 7
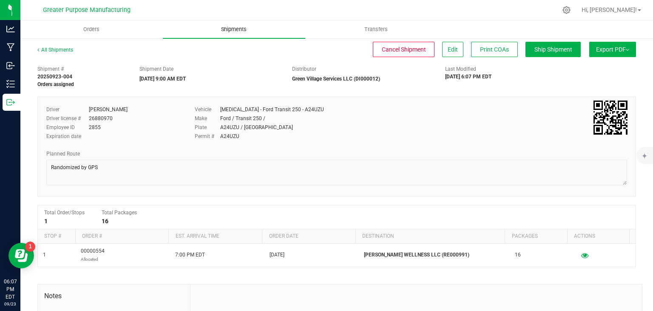
click at [228, 27] on span "Shipments" at bounding box center [234, 30] width 48 height 8
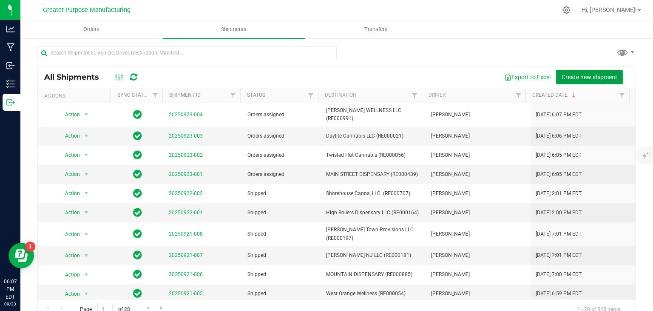
click at [567, 75] on span "Create new shipment" at bounding box center [590, 77] width 56 height 7
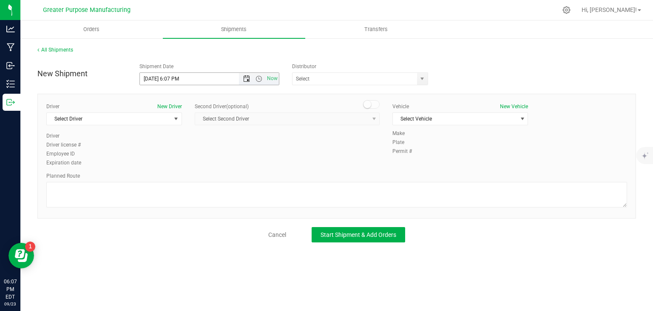
click at [251, 80] on span "Open the date view" at bounding box center [246, 78] width 14 height 7
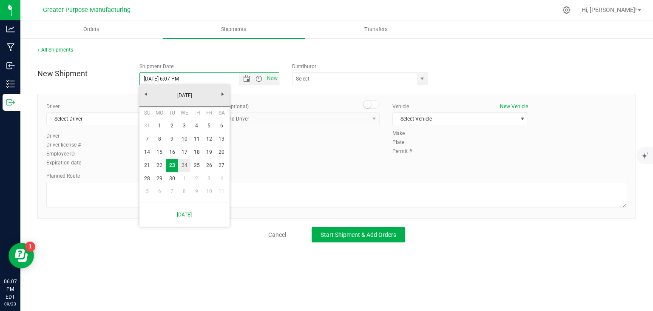
click at [182, 168] on link "24" at bounding box center [184, 165] width 12 height 13
type input "[DATE] 6:07 PM"
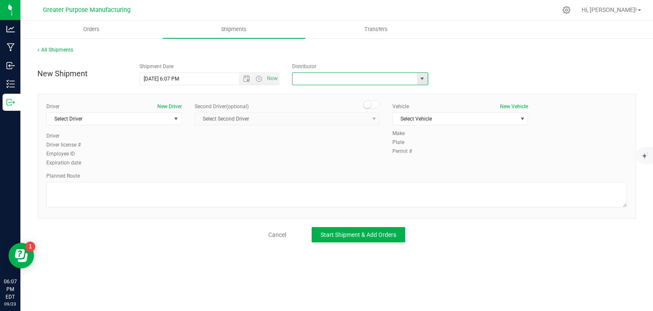
click at [302, 75] on input "text" at bounding box center [353, 79] width 121 height 12
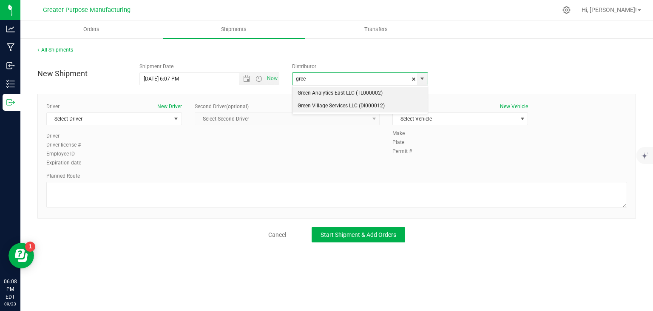
click at [305, 106] on li "Green Village Services LLC (DI000012)" at bounding box center [360, 106] width 135 height 13
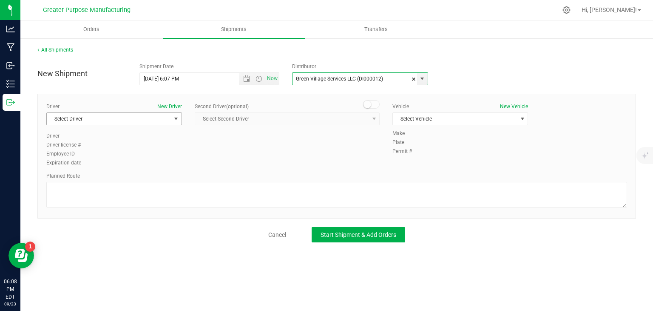
type input "Green Village Services LLC (DI000012)"
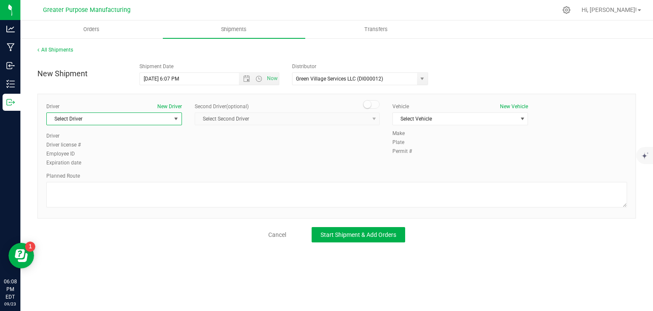
click at [168, 116] on span "Select Driver" at bounding box center [109, 119] width 124 height 12
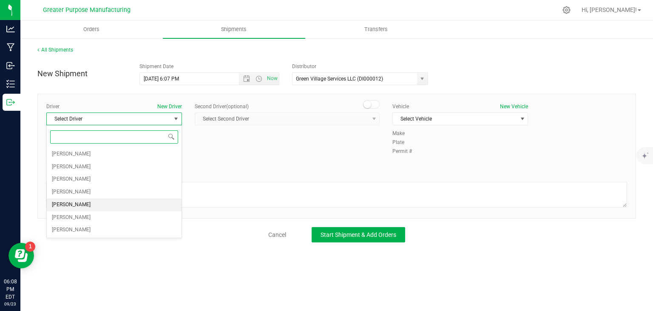
click at [117, 199] on li "[PERSON_NAME]" at bounding box center [114, 204] width 135 height 13
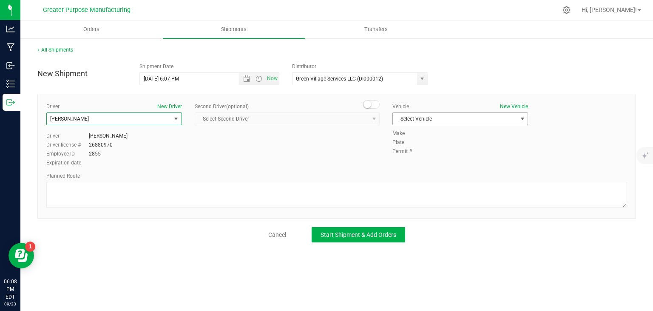
click at [436, 121] on span "Select Vehicle" at bounding box center [455, 119] width 124 height 12
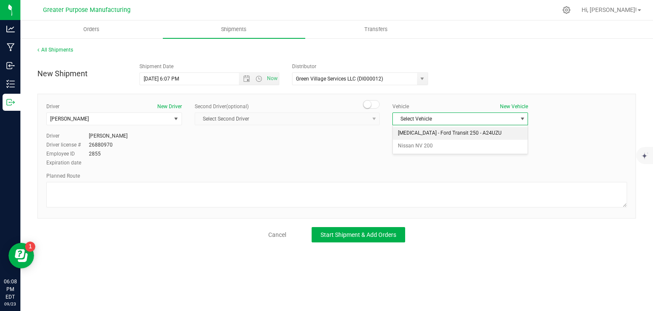
click at [432, 131] on li "[MEDICAL_DATA] - Ford Transit 250 - A24UZU" at bounding box center [460, 133] width 135 height 13
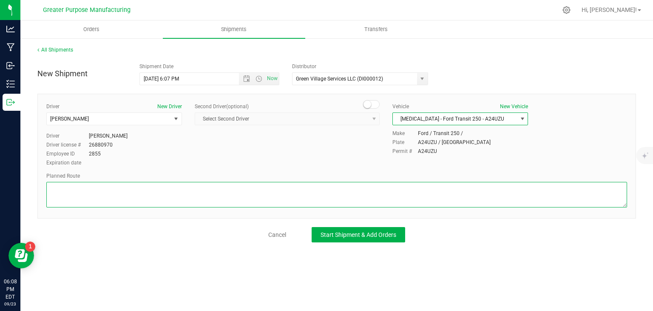
click at [393, 193] on textarea at bounding box center [336, 195] width 581 height 26
paste textarea "Randomized by GPS"
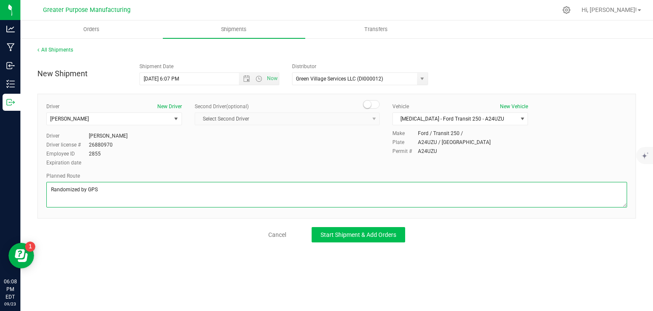
type textarea "Randomized by GPS"
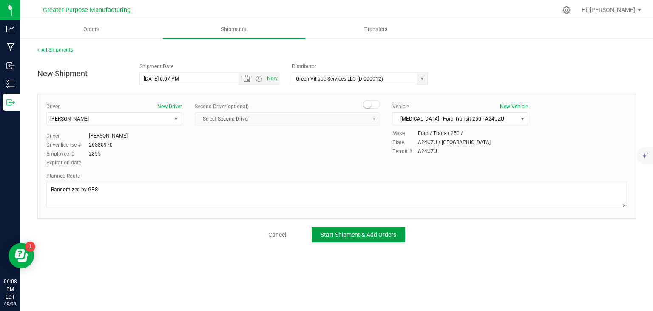
click at [377, 237] on span "Start Shipment & Add Orders" at bounding box center [359, 234] width 76 height 7
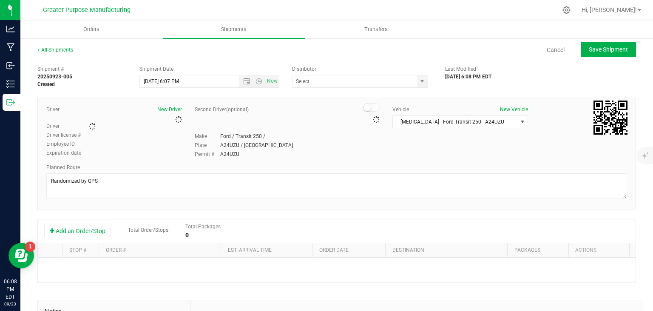
type input "Green Village Services LLC (DI000012)"
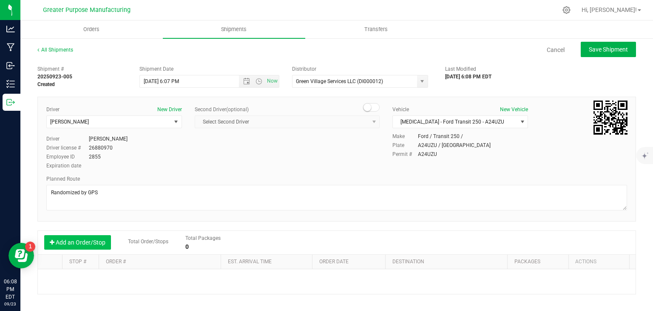
click at [91, 241] on button "Add an Order/Stop" at bounding box center [77, 242] width 67 height 14
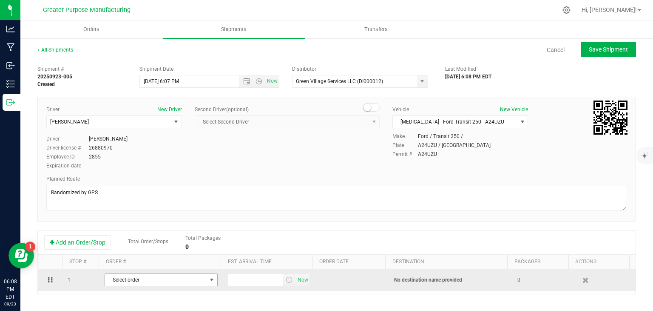
click at [141, 277] on span "Select order" at bounding box center [156, 280] width 102 height 12
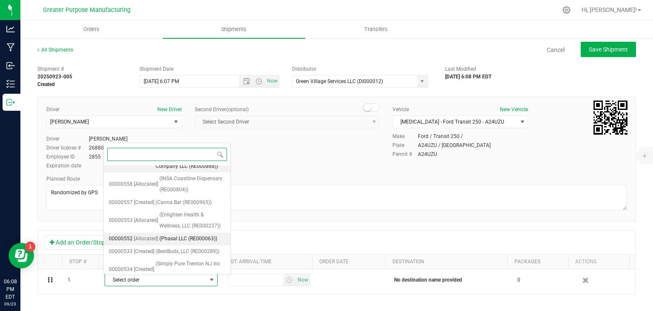
scroll to position [78, 0]
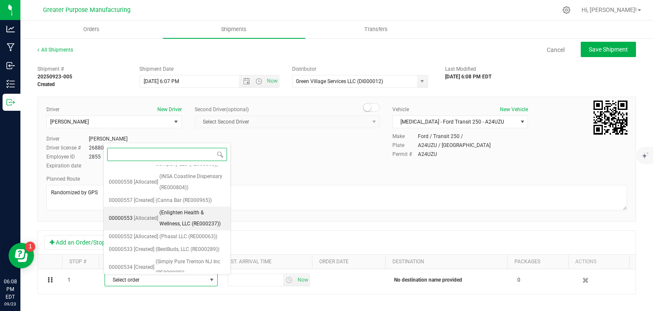
click at [175, 227] on span "(Enlighten Health & Wellness, LLC (RE000237))" at bounding box center [193, 218] width 66 height 22
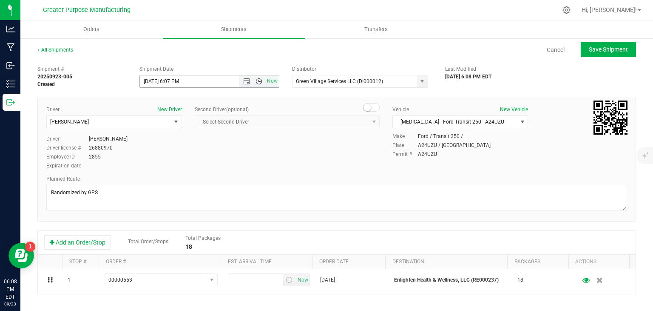
click at [256, 83] on span "Open the time view" at bounding box center [259, 81] width 7 height 7
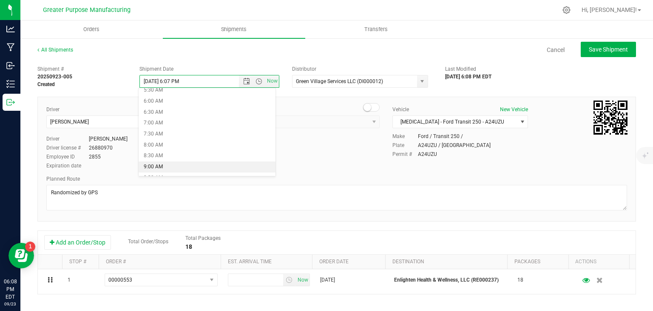
click at [175, 169] on li "9:00 AM" at bounding box center [207, 166] width 137 height 11
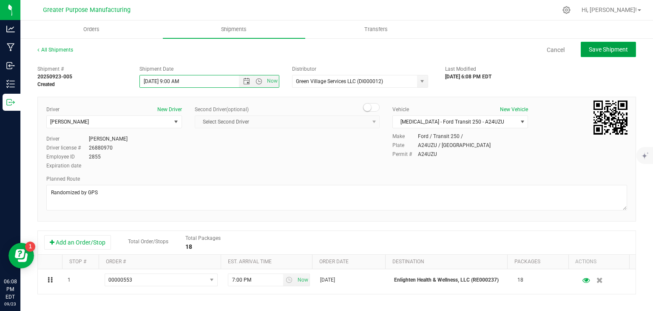
click at [609, 48] on span "Save Shipment" at bounding box center [608, 49] width 39 height 7
type input "[DATE] 1:00 PM"
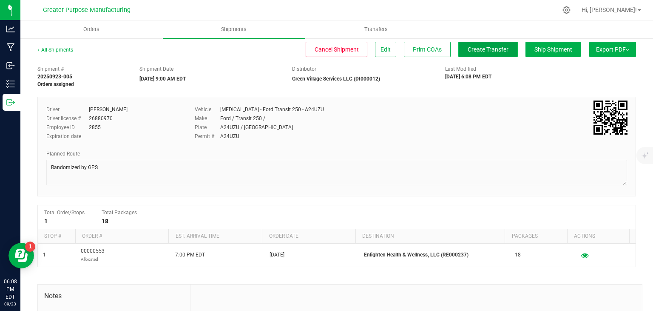
click at [470, 54] on button "Create Transfer" at bounding box center [489, 49] width 60 height 15
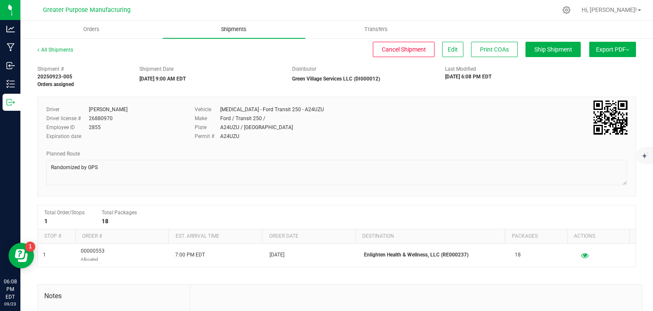
click at [233, 26] on span "Shipments" at bounding box center [234, 30] width 48 height 8
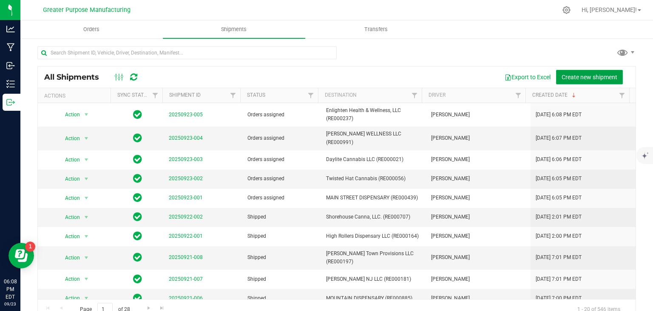
click at [578, 80] on span "Create new shipment" at bounding box center [590, 77] width 56 height 7
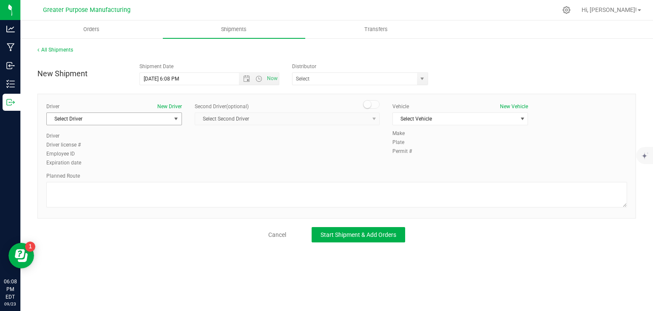
click at [148, 119] on span "Select Driver" at bounding box center [109, 119] width 124 height 12
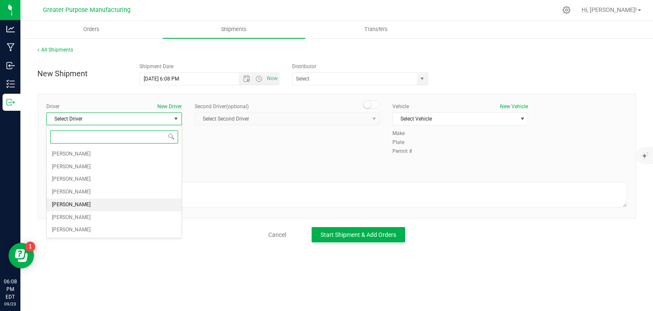
click at [89, 203] on li "[PERSON_NAME]" at bounding box center [114, 204] width 135 height 13
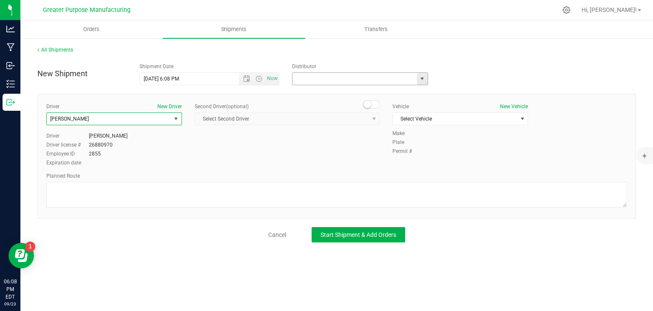
click at [337, 82] on input "text" at bounding box center [353, 79] width 121 height 12
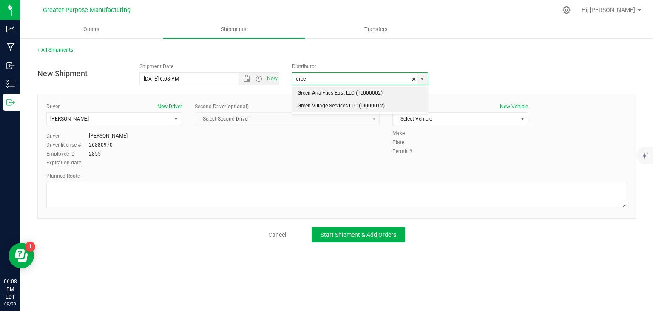
click at [325, 106] on li "Green Village Services LLC (DI000012)" at bounding box center [360, 106] width 135 height 13
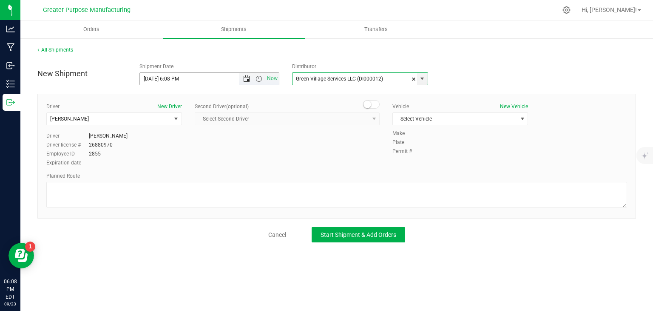
click at [248, 79] on span "Open the date view" at bounding box center [246, 78] width 7 height 7
type input "Green Village Services LLC (DI000012)"
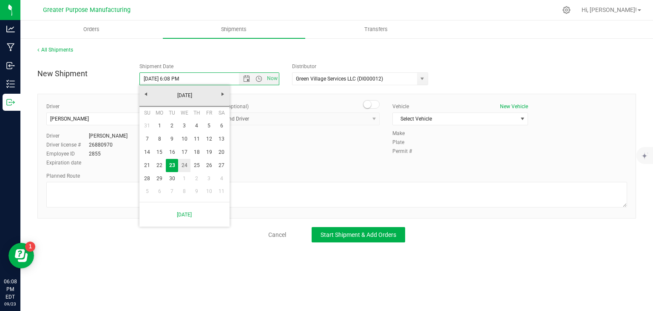
click at [189, 165] on link "24" at bounding box center [184, 165] width 12 height 13
type input "[DATE] 6:08 PM"
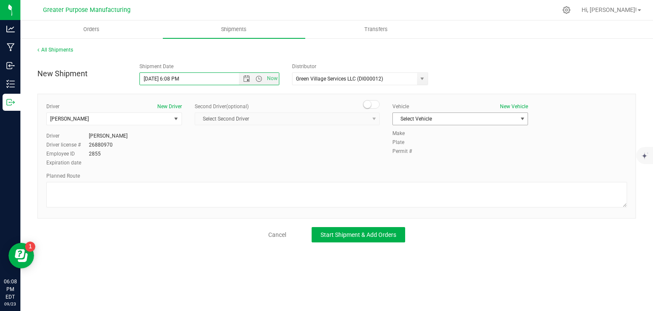
click at [413, 113] on span "Select Vehicle" at bounding box center [455, 119] width 124 height 12
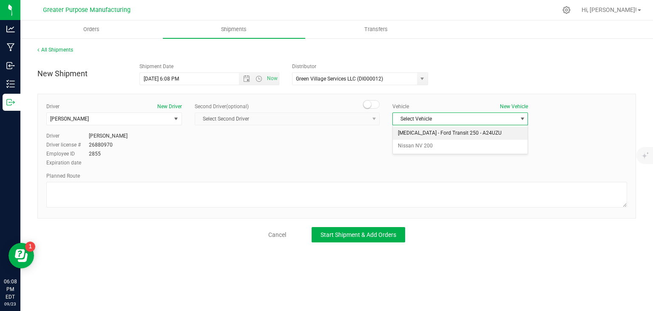
click at [424, 131] on li "[MEDICAL_DATA] - Ford Transit 250 - A24UZU" at bounding box center [460, 133] width 135 height 13
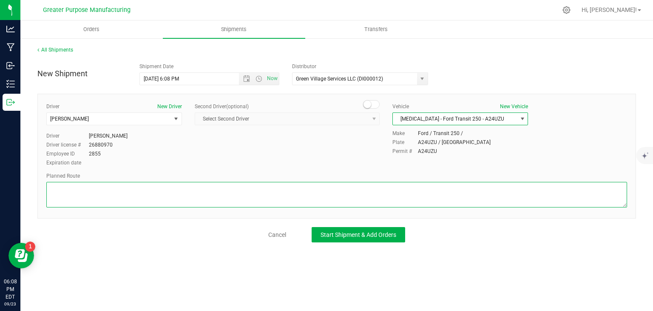
click at [382, 194] on textarea at bounding box center [336, 195] width 581 height 26
paste textarea "Randomized by GPS"
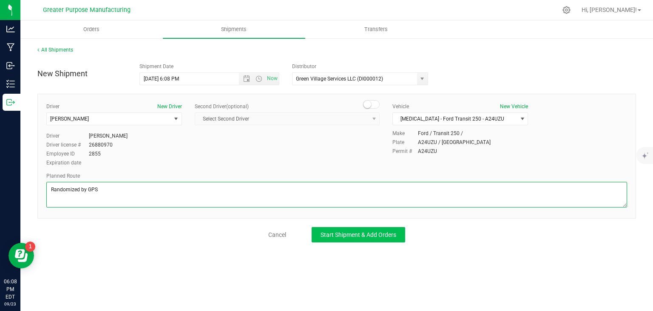
type textarea "Randomized by GPS"
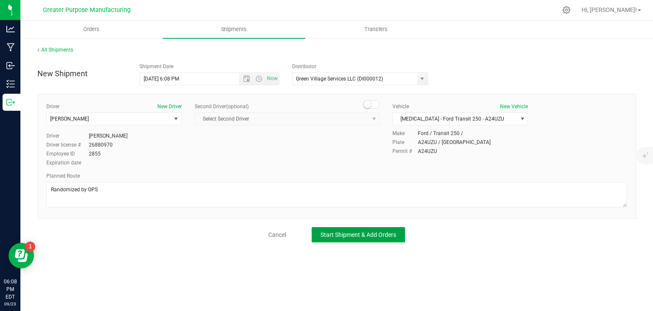
click at [368, 231] on span "Start Shipment & Add Orders" at bounding box center [359, 234] width 76 height 7
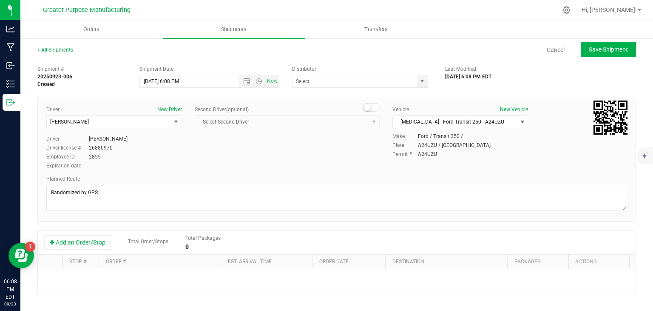
type input "Green Village Services LLC (DI000012)"
click at [96, 241] on button "Add an Order/Stop" at bounding box center [77, 242] width 67 height 14
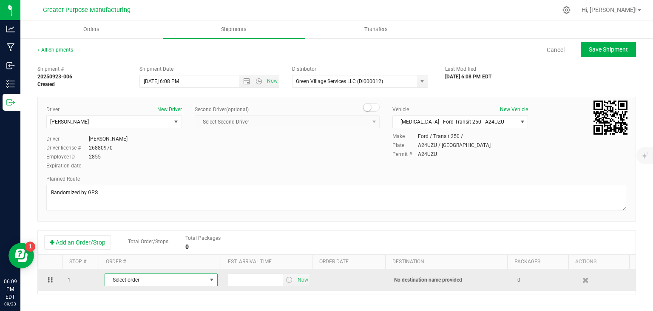
click at [137, 281] on span "Select order" at bounding box center [156, 280] width 102 height 12
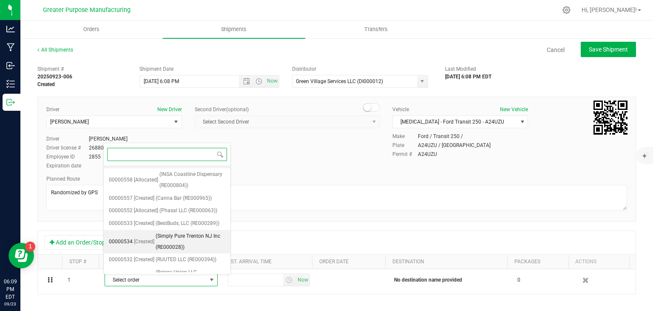
scroll to position [90, 0]
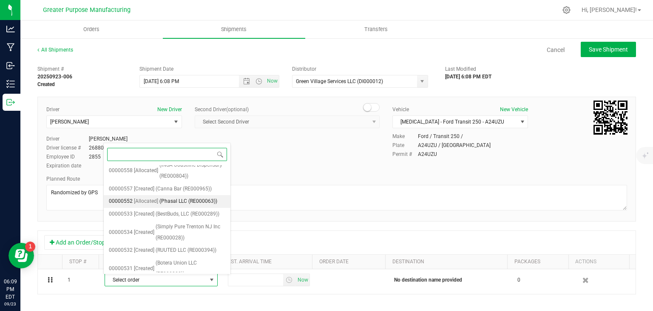
click at [177, 197] on span "(Phasal LLC (RE000063))" at bounding box center [189, 201] width 58 height 11
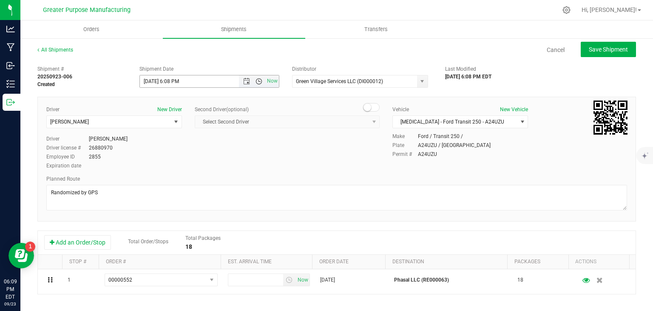
click at [256, 83] on span "Open the time view" at bounding box center [259, 81] width 7 height 7
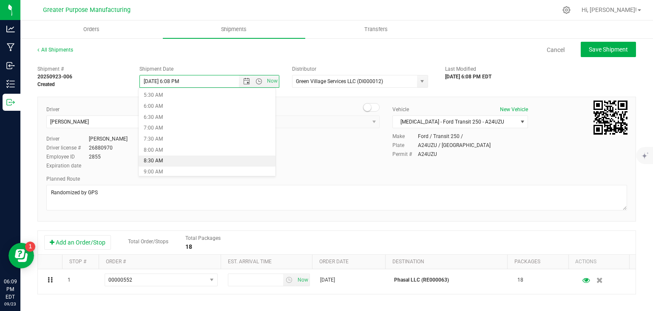
click at [194, 164] on li "8:30 AM" at bounding box center [207, 160] width 137 height 11
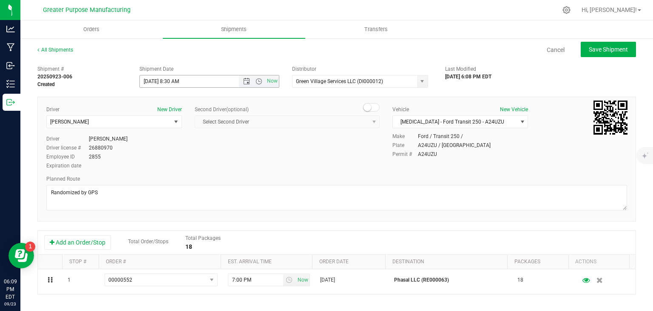
click at [257, 75] on span "Now" at bounding box center [259, 81] width 40 height 12
click at [256, 80] on span "Open the time view" at bounding box center [259, 81] width 7 height 7
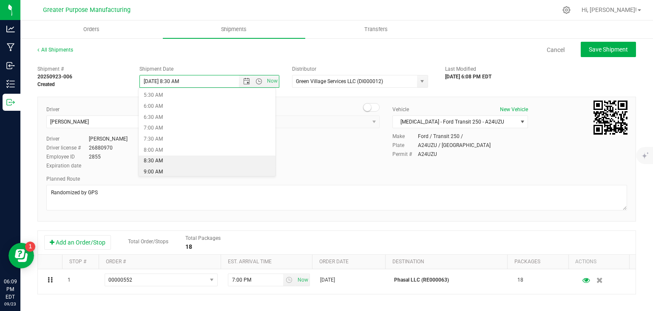
click at [180, 174] on li "9:00 AM" at bounding box center [207, 171] width 137 height 11
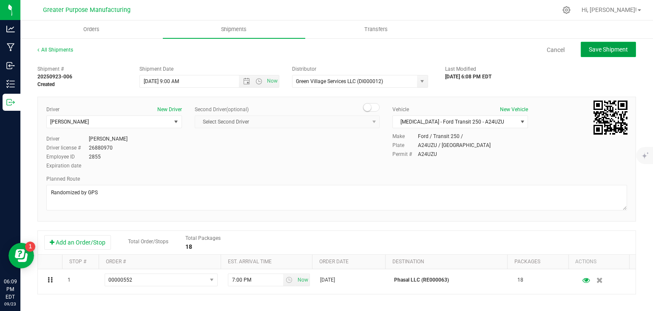
click at [594, 54] on button "Save Shipment" at bounding box center [608, 49] width 55 height 15
type input "[DATE] 1:00 PM"
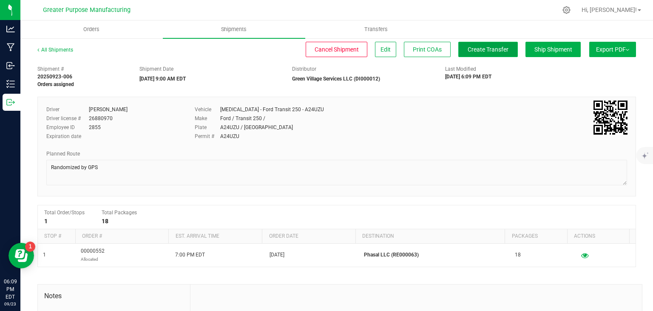
click at [478, 48] on span "Create Transfer" at bounding box center [488, 49] width 41 height 7
